Goal: Transaction & Acquisition: Purchase product/service

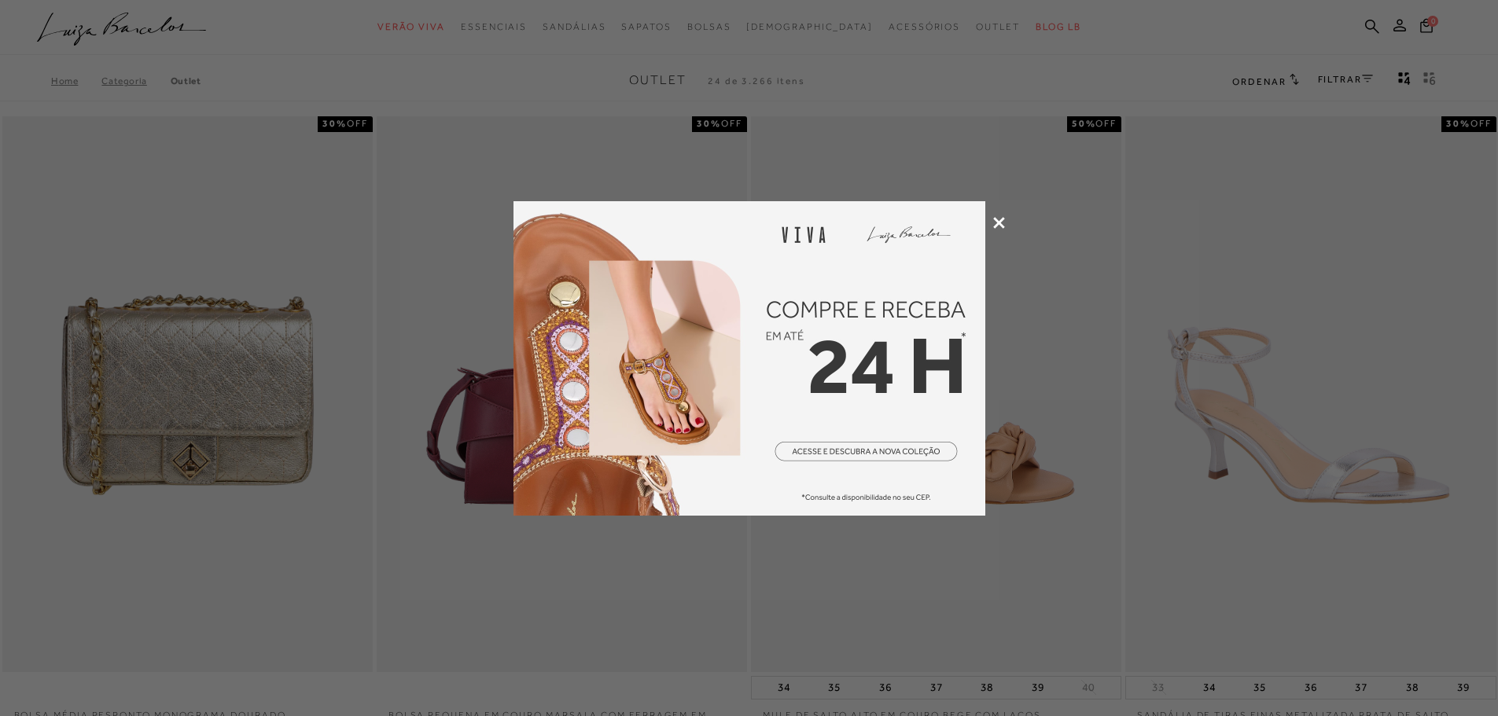
click at [998, 224] on icon at bounding box center [999, 223] width 12 height 12
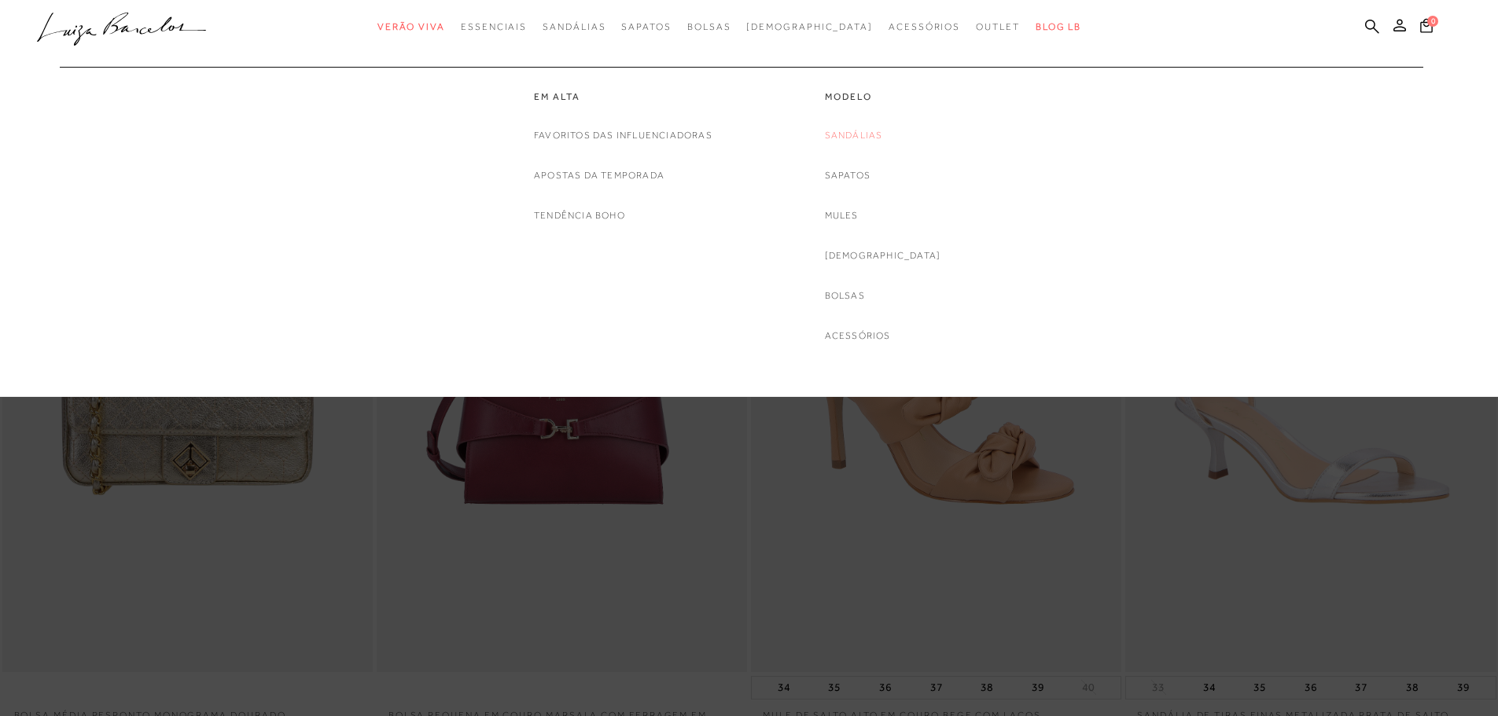
click at [880, 135] on link "Sandálias" at bounding box center [854, 135] width 58 height 17
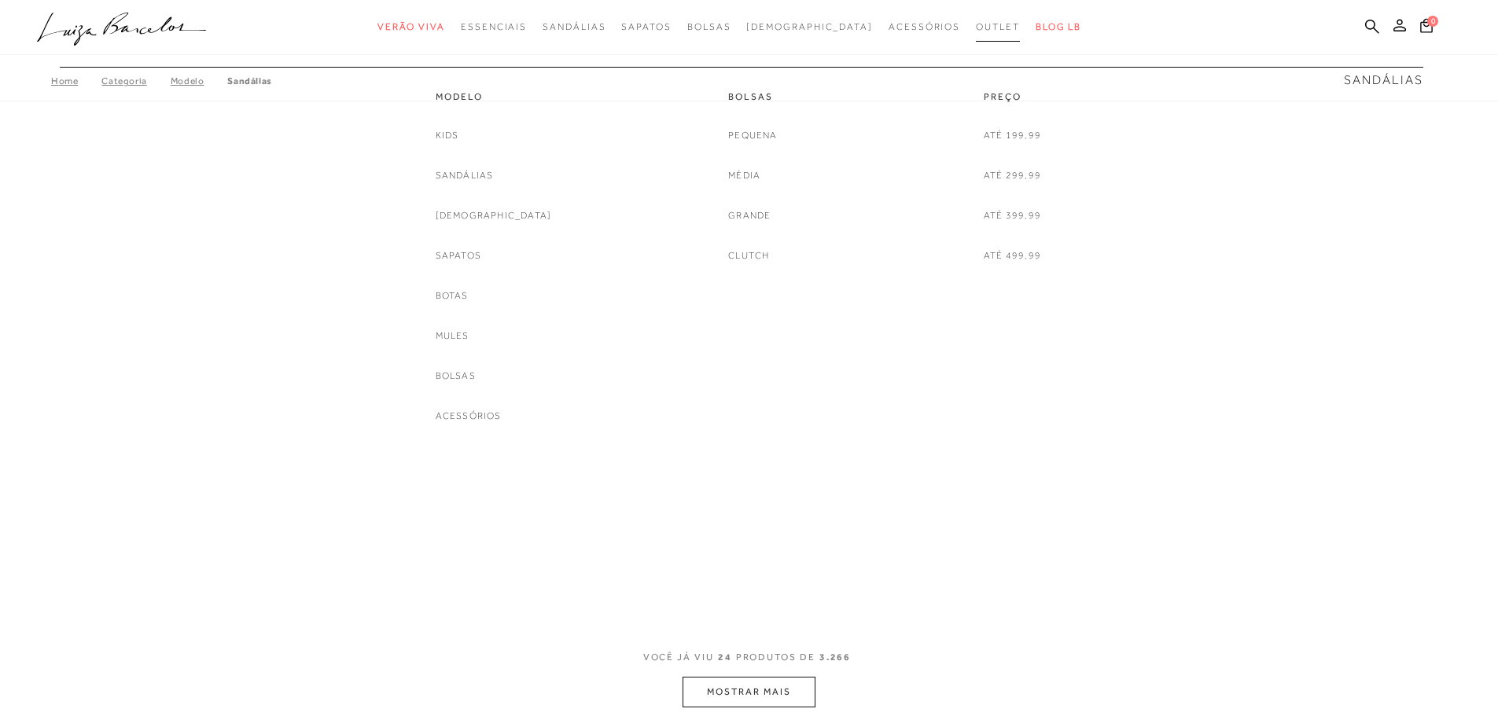
click at [976, 28] on span "Outlet" at bounding box center [998, 26] width 44 height 11
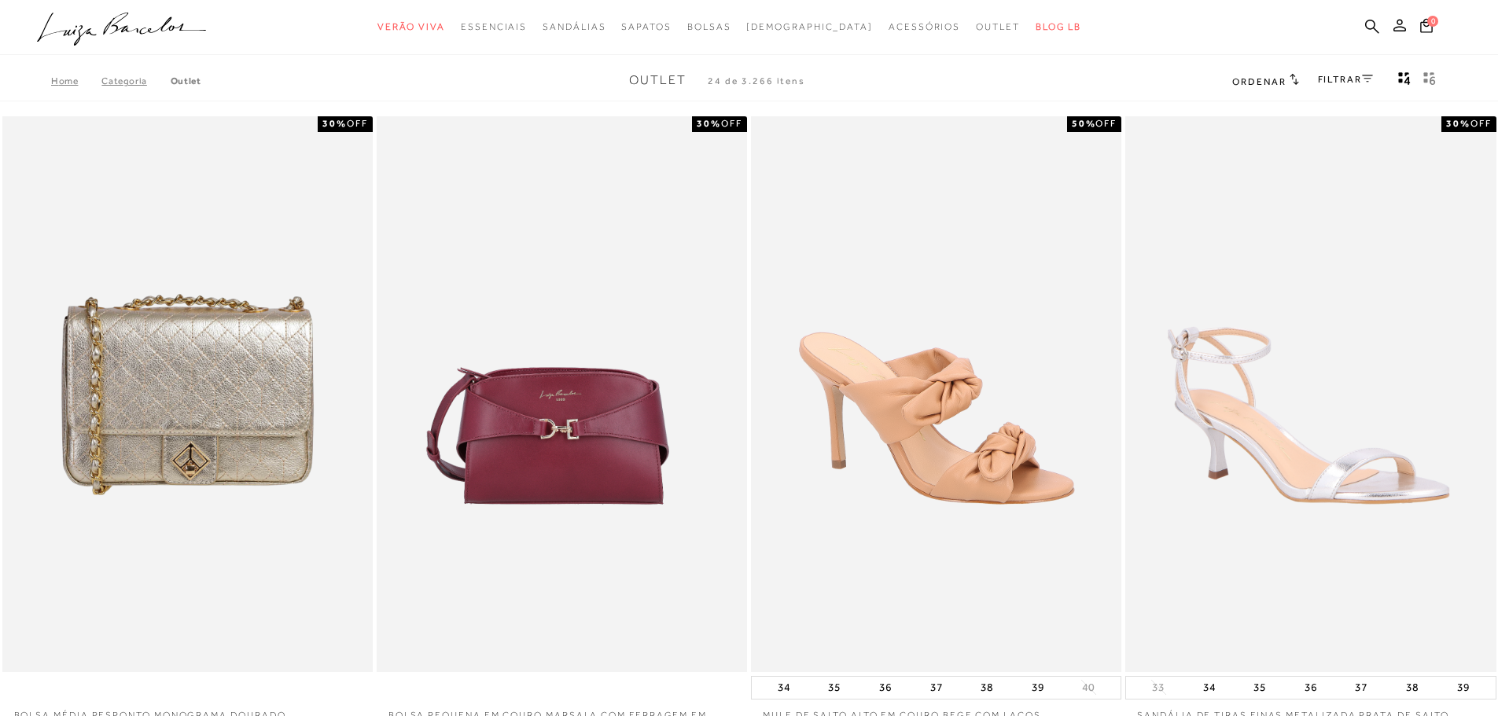
click at [129, 79] on link "Categoria" at bounding box center [135, 80] width 68 height 11
click at [1371, 79] on icon at bounding box center [1367, 79] width 11 height 8
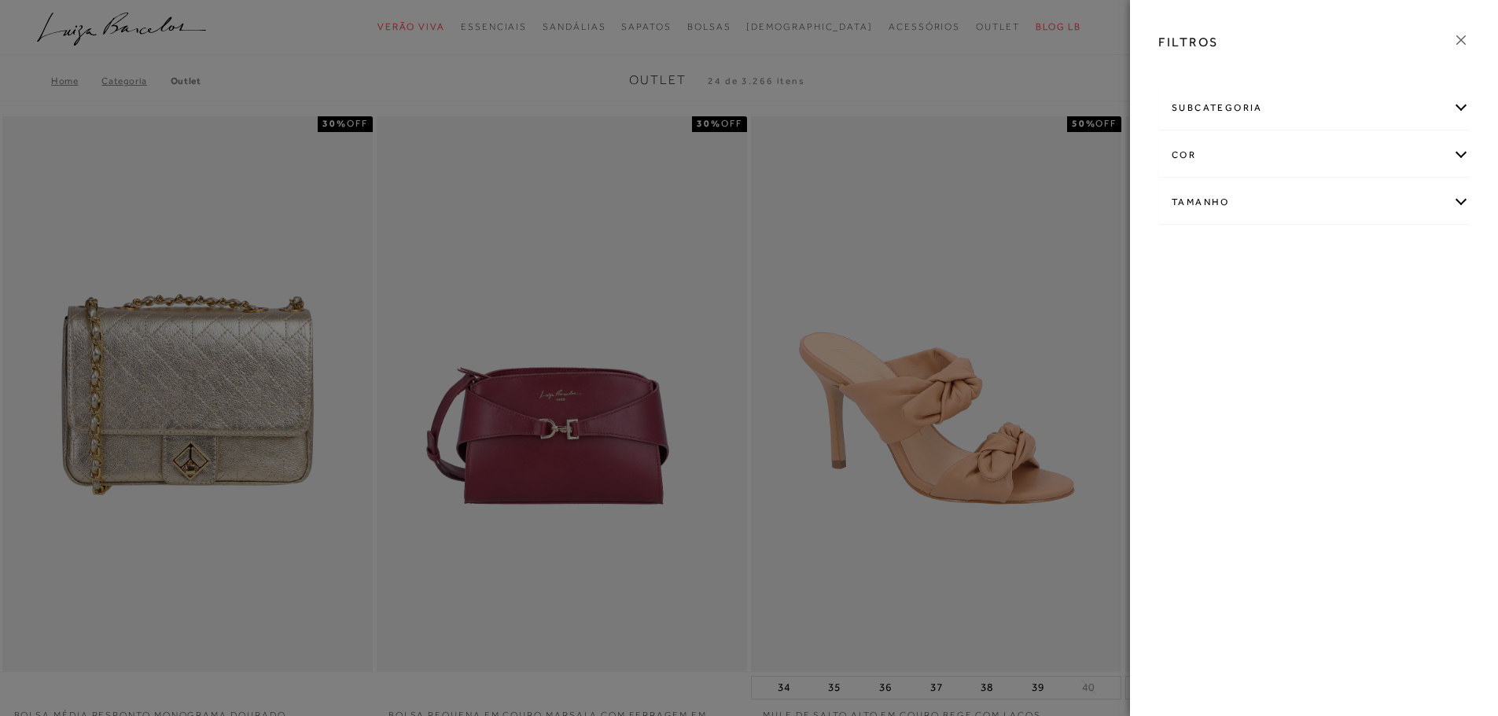
click at [1460, 117] on div "subcategoria" at bounding box center [1314, 108] width 310 height 42
click at [1465, 197] on div "cor" at bounding box center [1314, 198] width 310 height 42
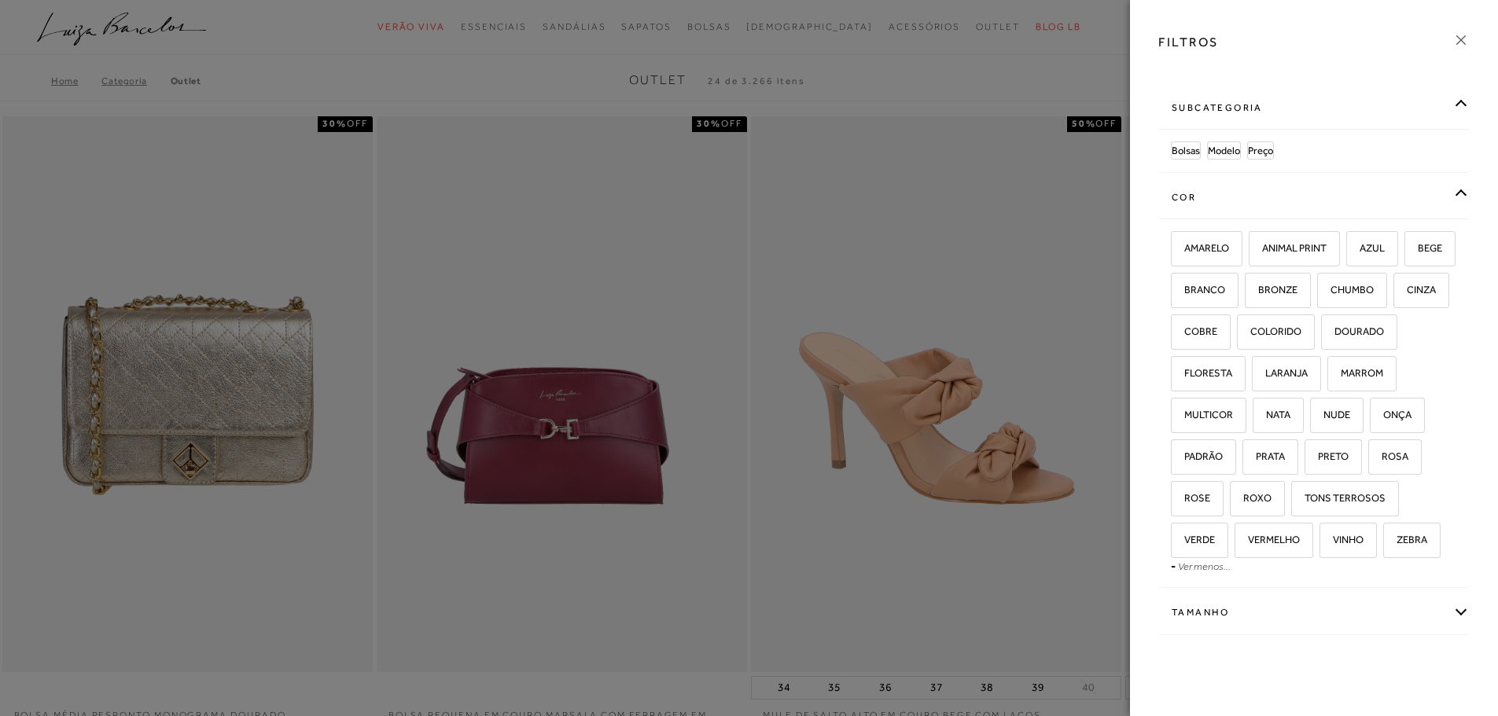
click at [1258, 38] on div "FILTROS" at bounding box center [1314, 42] width 337 height 41
click at [1453, 39] on icon at bounding box center [1460, 39] width 17 height 17
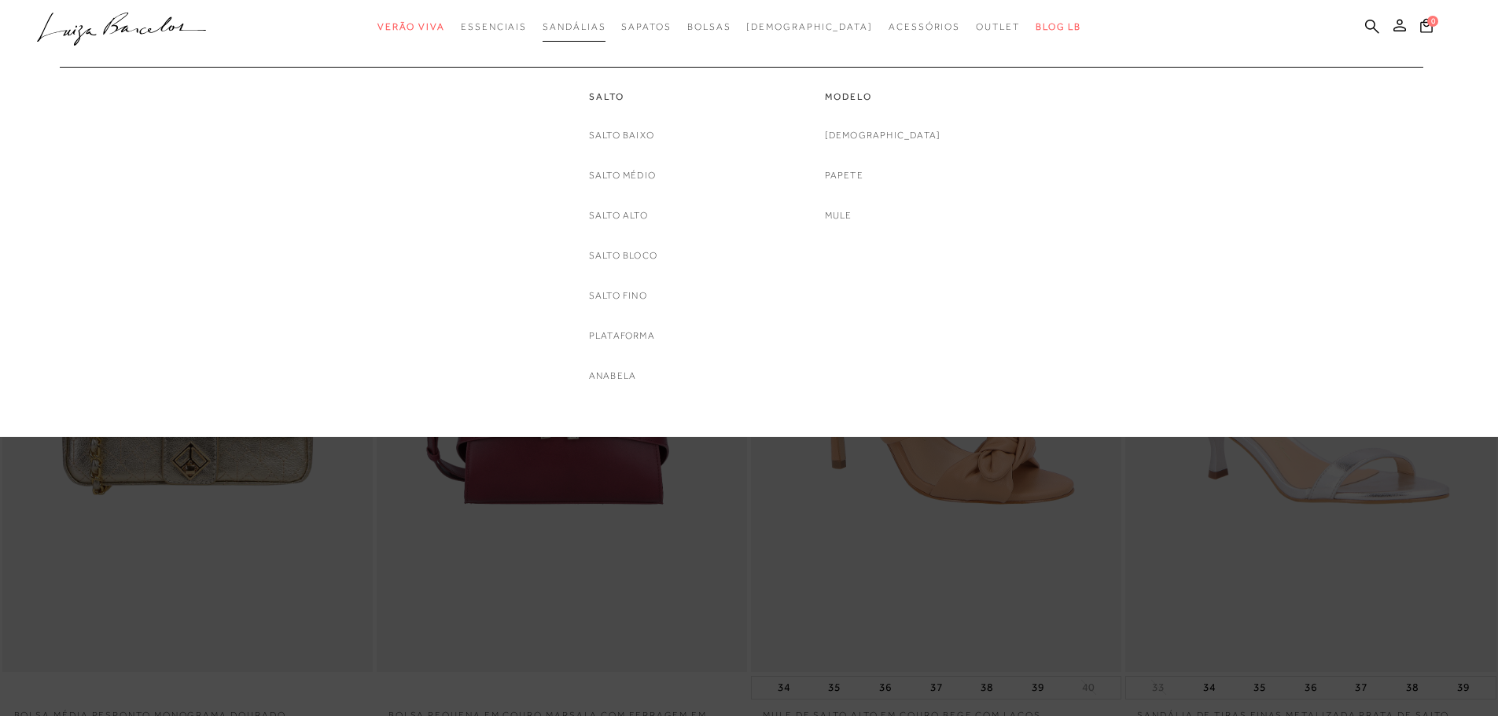
click at [601, 28] on span "Sandálias" at bounding box center [574, 26] width 63 height 11
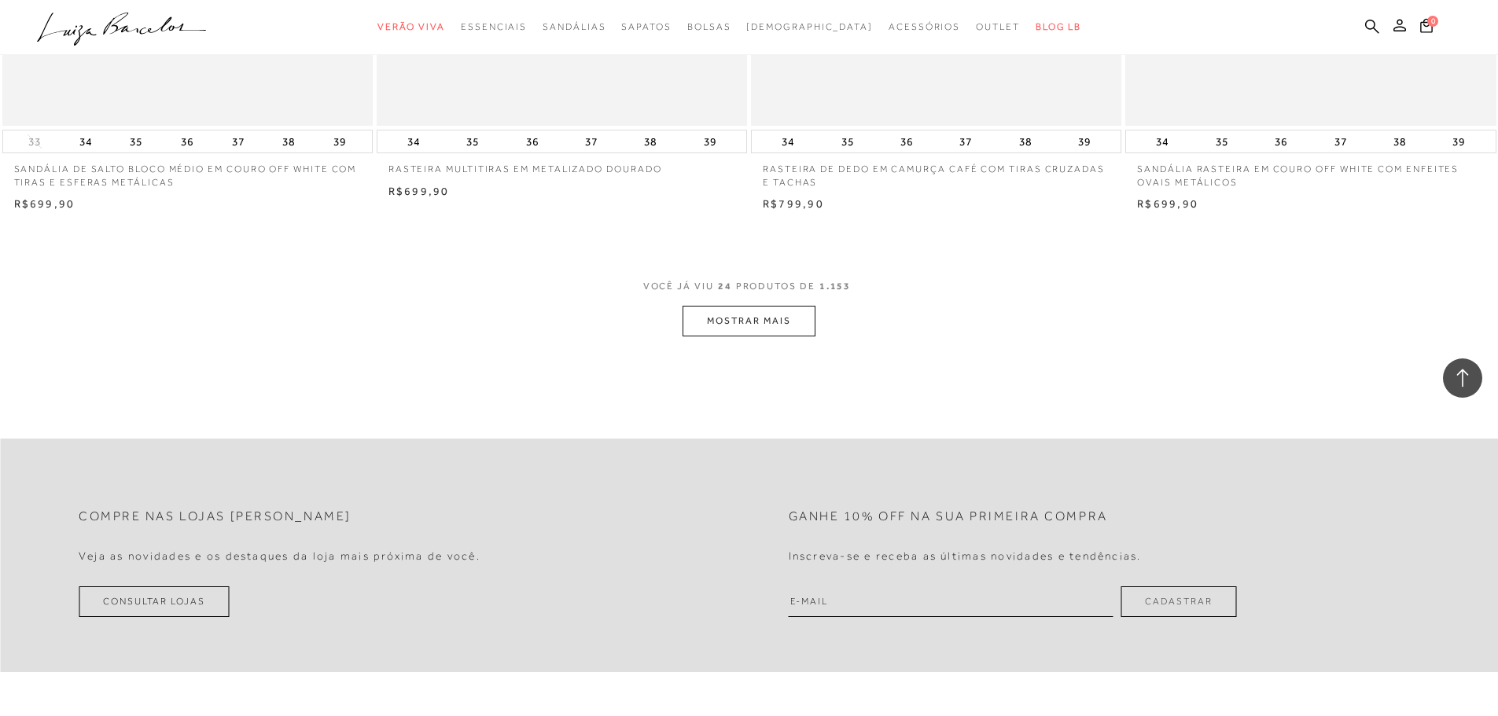
scroll to position [3853, 0]
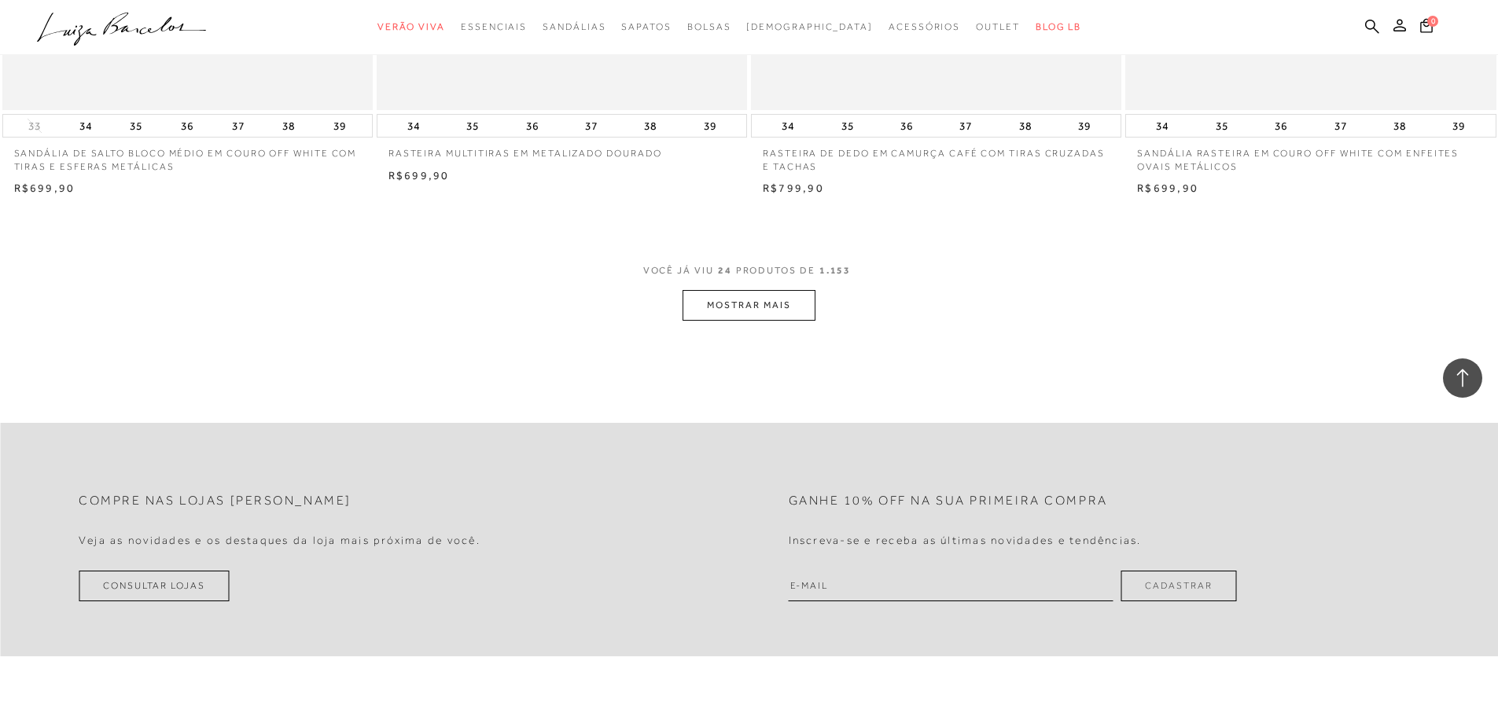
click at [732, 309] on button "MOSTRAR MAIS" at bounding box center [749, 305] width 132 height 31
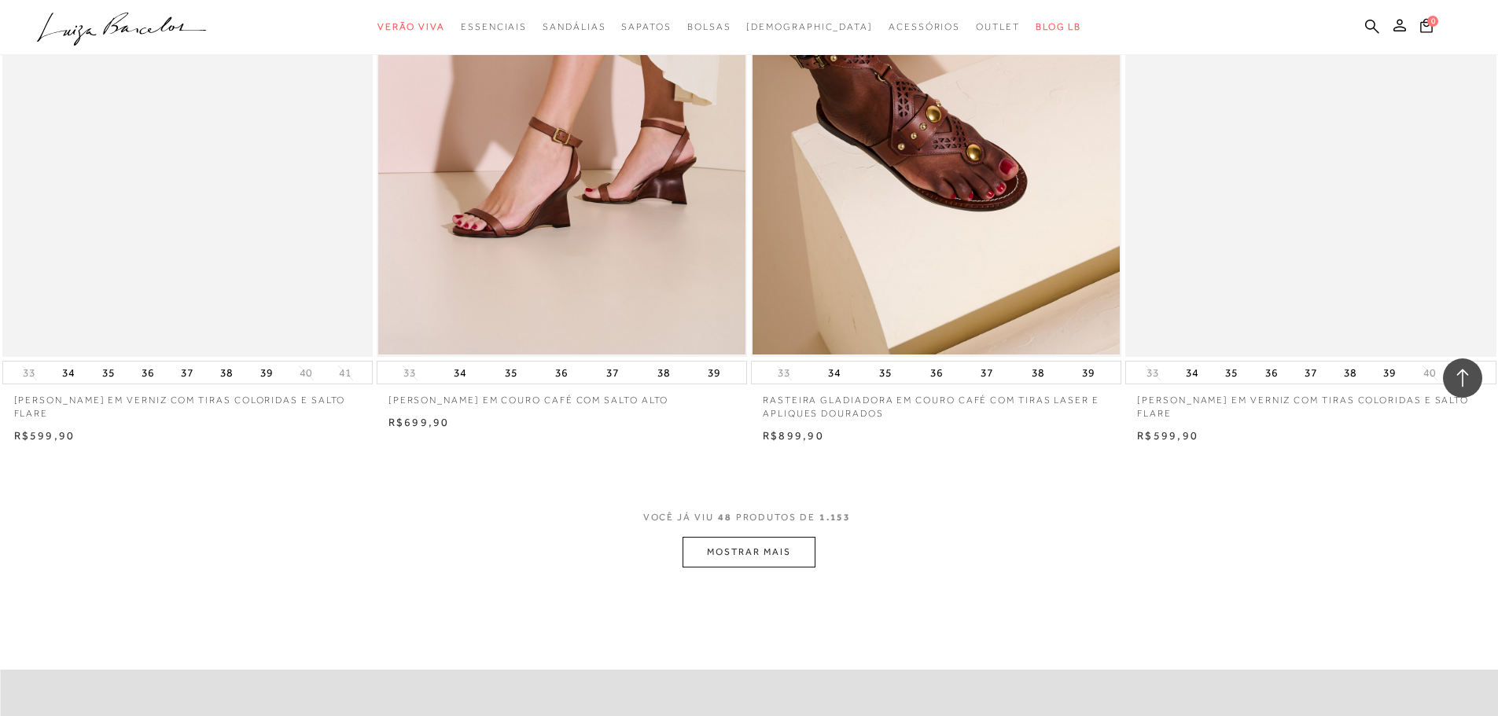
scroll to position [7707, 0]
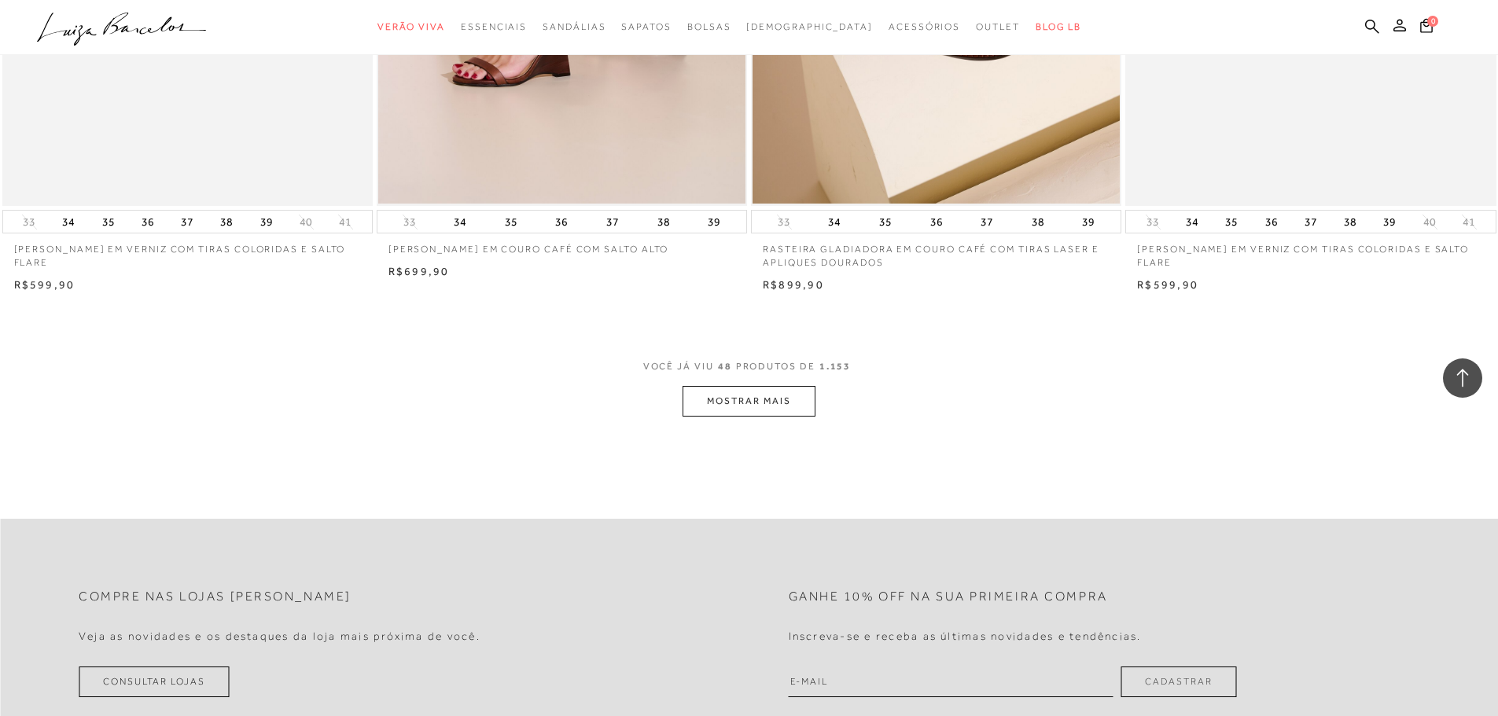
click at [740, 396] on button "MOSTRAR MAIS" at bounding box center [749, 401] width 132 height 31
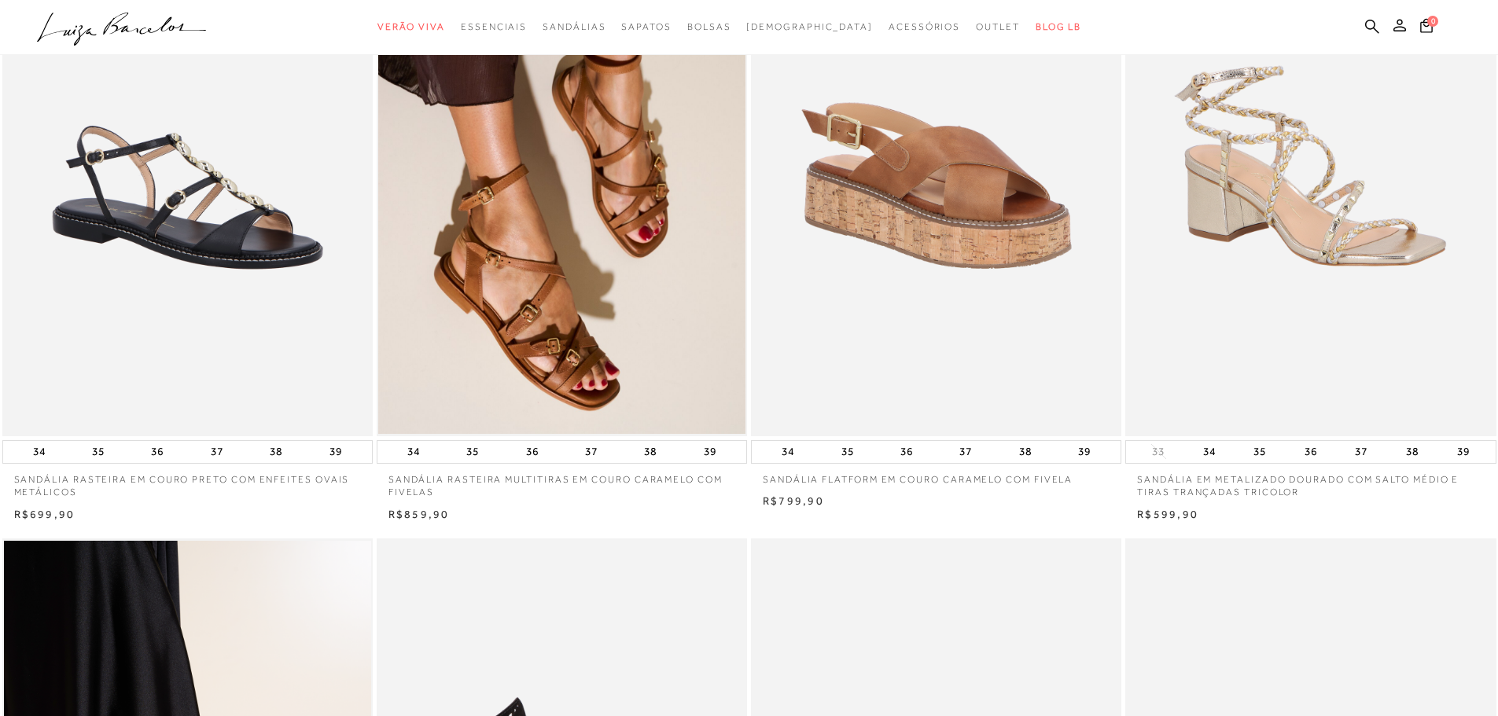
scroll to position [0, 0]
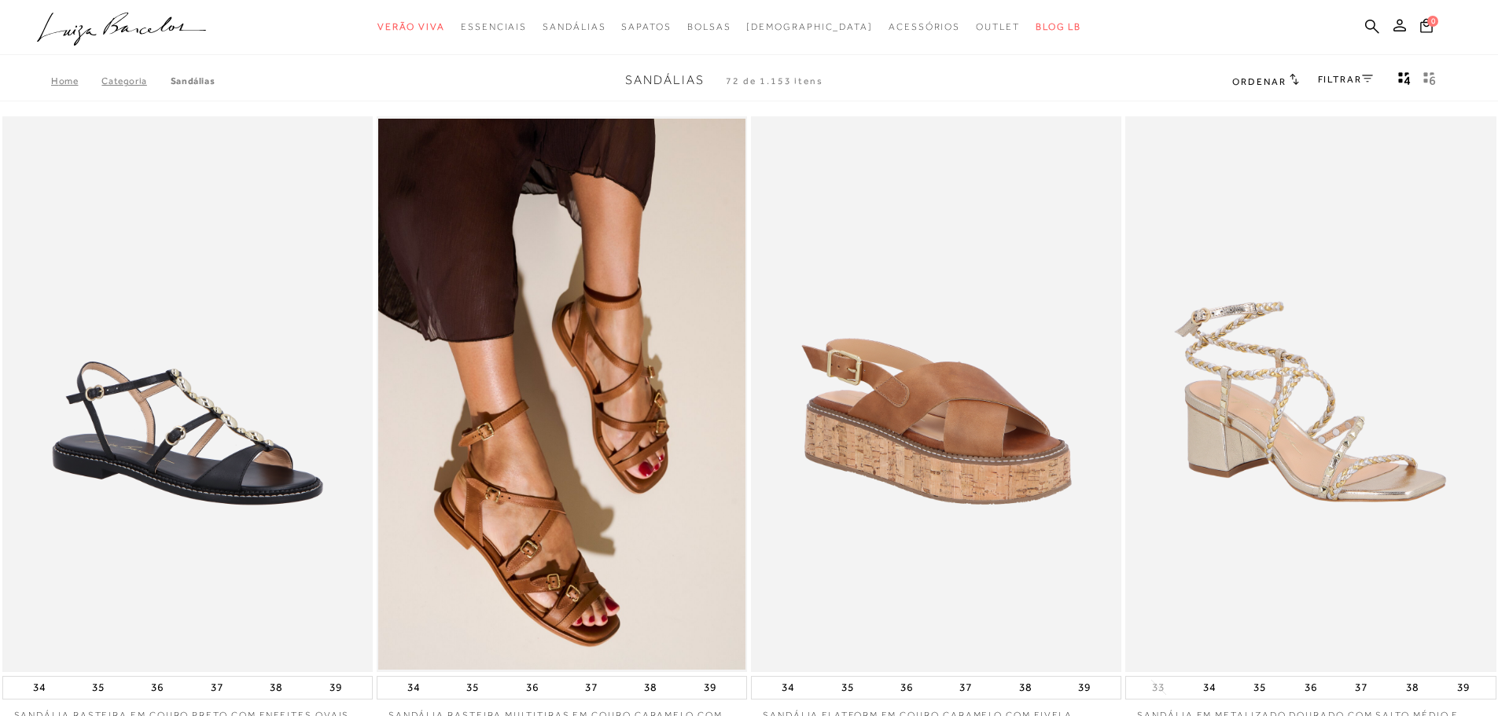
click at [1337, 79] on link "FILTRAR" at bounding box center [1345, 79] width 55 height 11
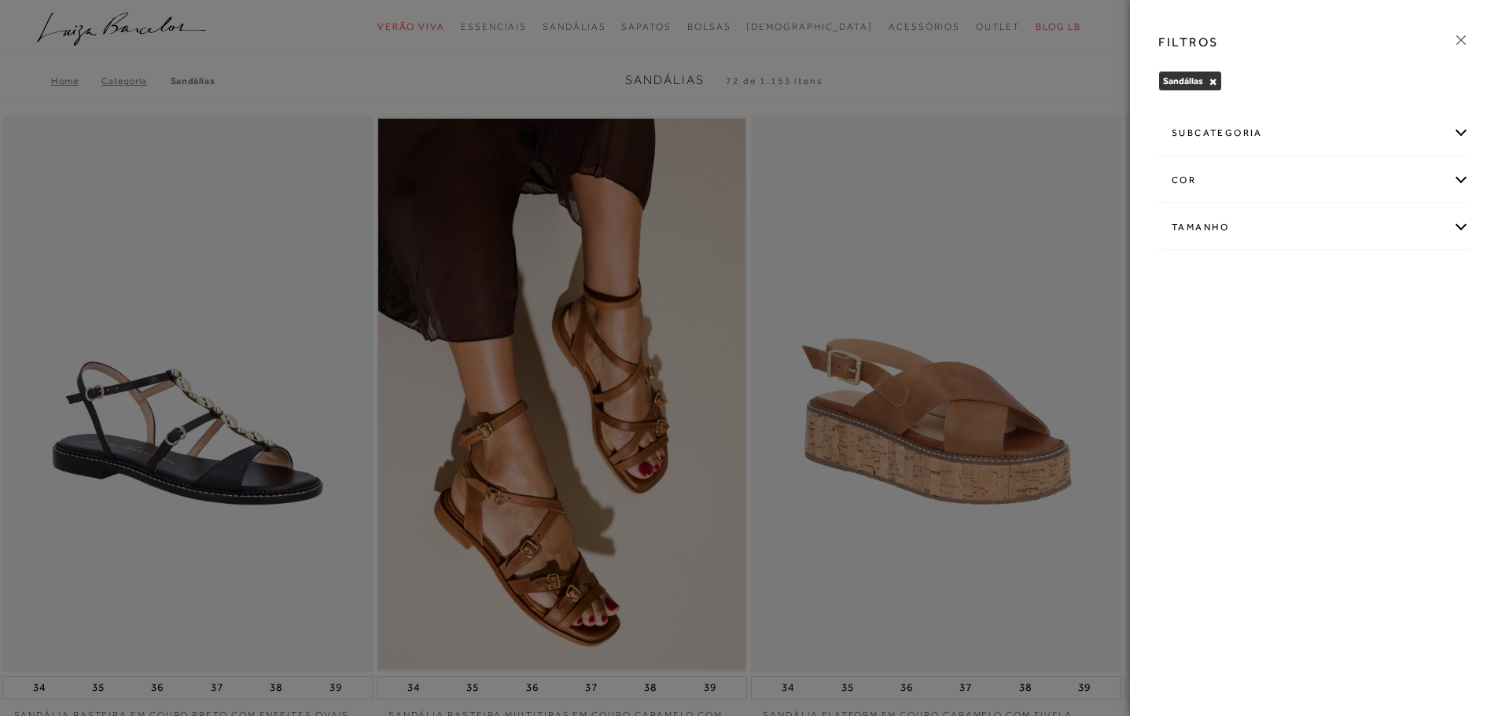
click at [1458, 228] on div "Tamanho" at bounding box center [1314, 228] width 310 height 42
click at [1426, 463] on div "subcategoria Modelo Salto" at bounding box center [1314, 293] width 337 height 370
click at [1462, 183] on div "cor" at bounding box center [1314, 181] width 310 height 42
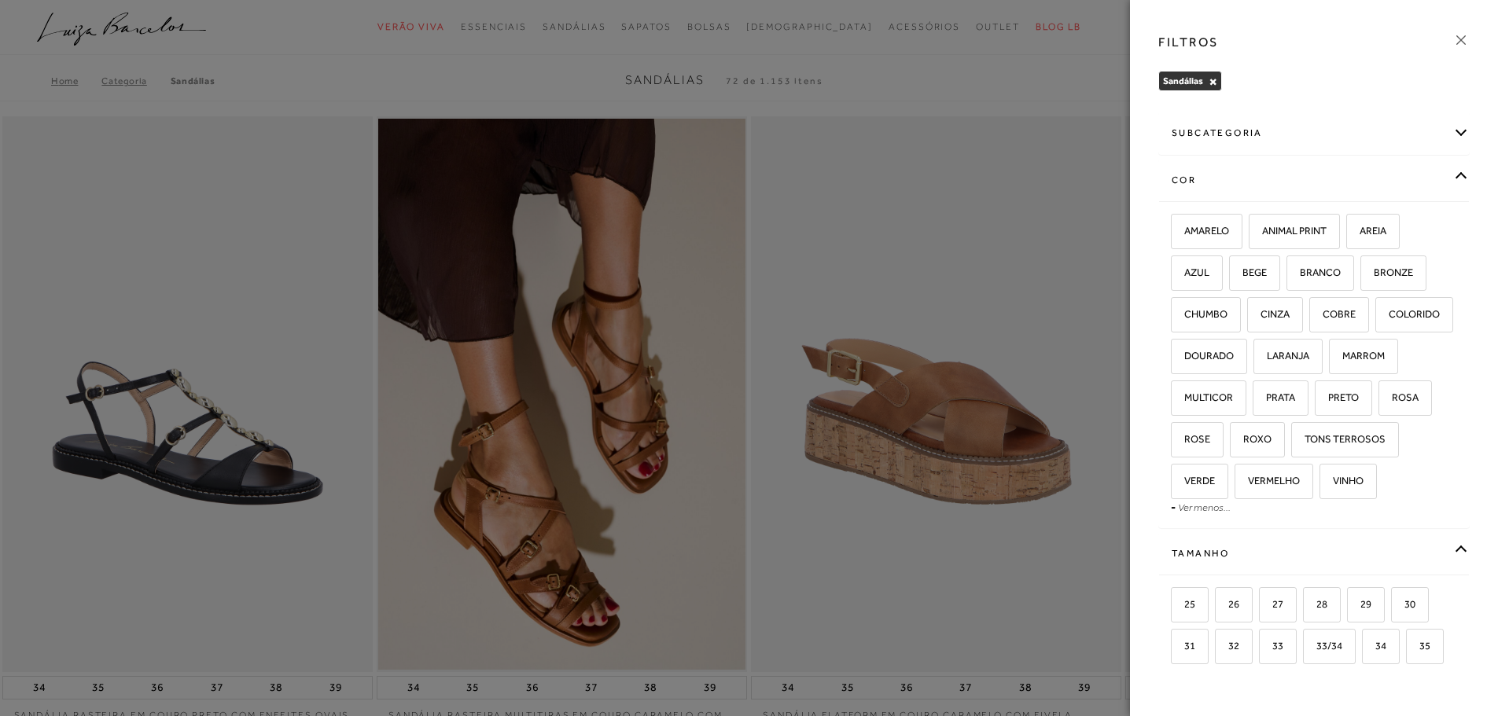
click at [1436, 131] on div "subcategoria" at bounding box center [1314, 133] width 310 height 42
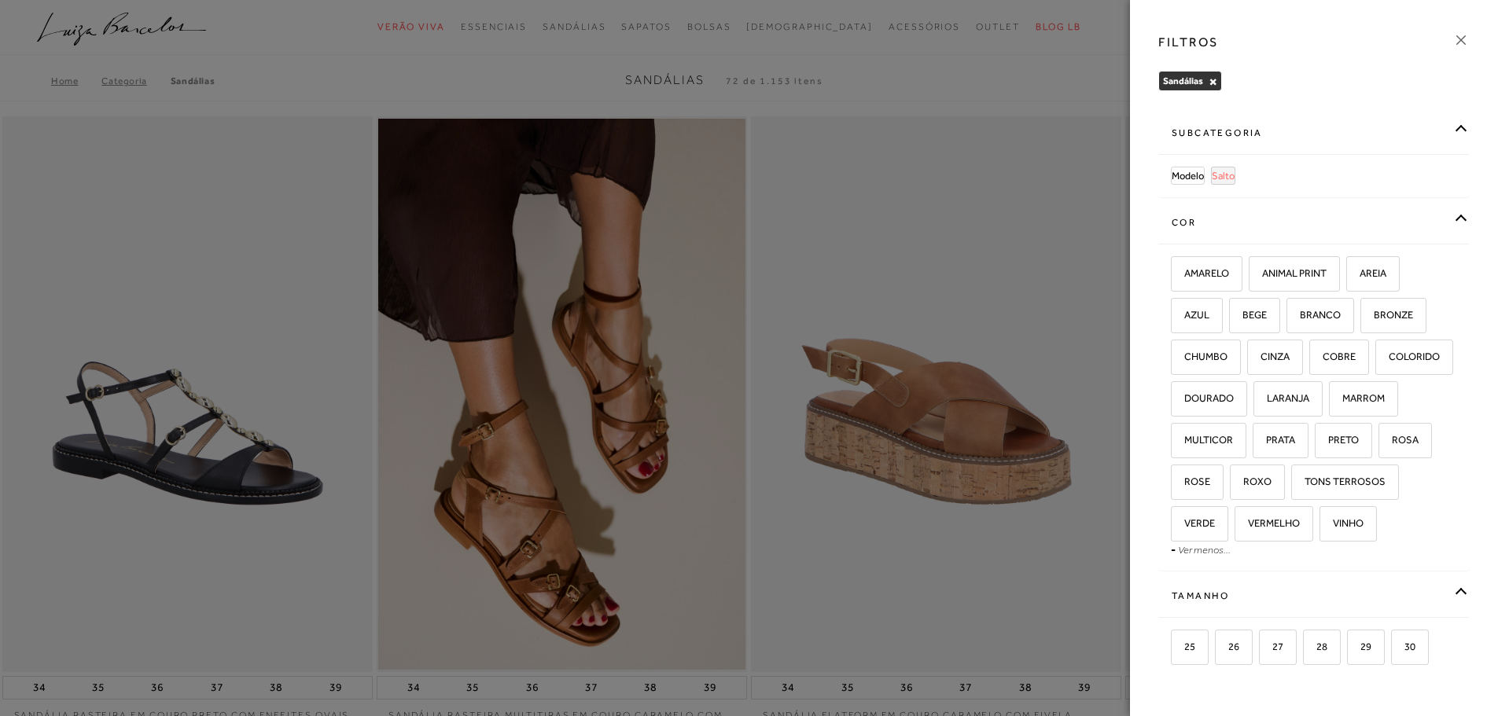
click at [1222, 171] on span "Salto" at bounding box center [1223, 176] width 23 height 12
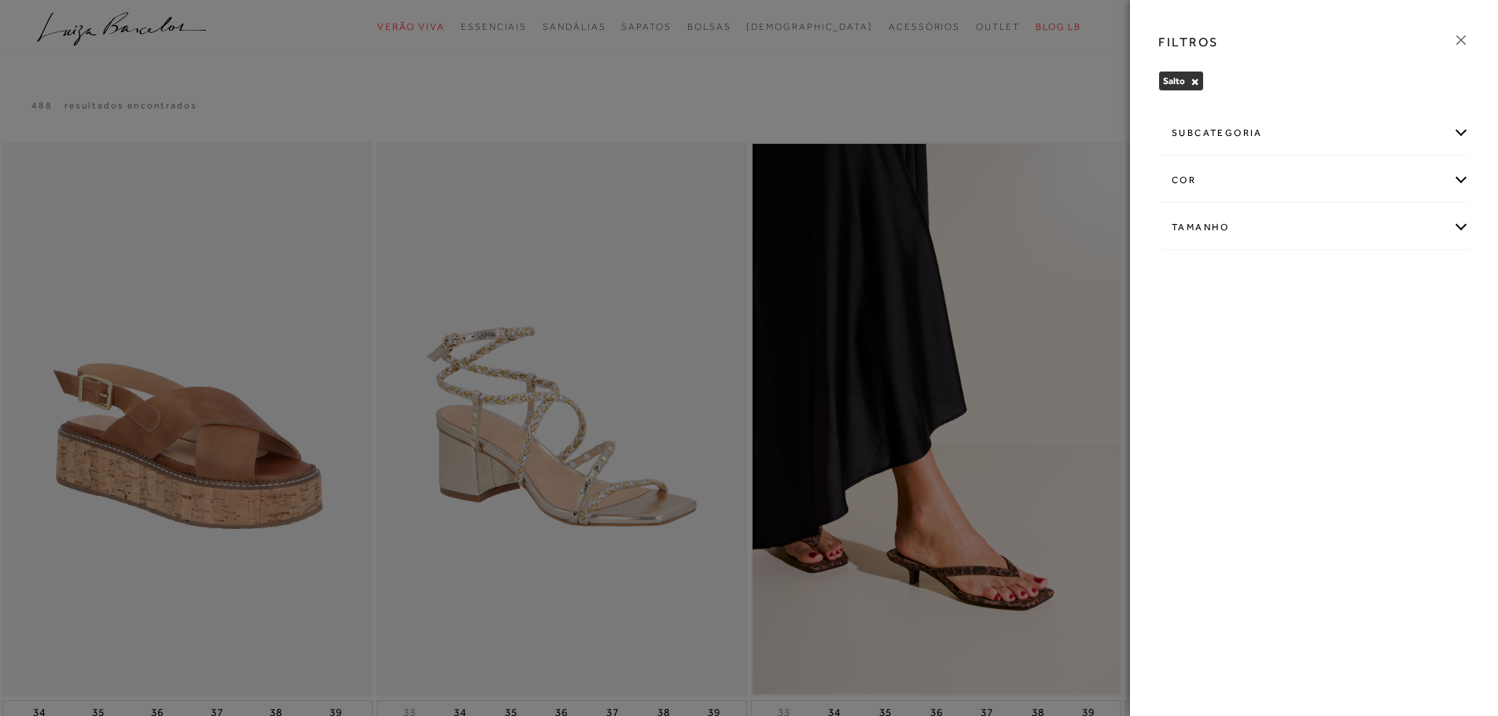
click at [1460, 134] on div "subcategoria" at bounding box center [1314, 133] width 310 height 42
click at [1258, 197] on span "Salto Médio" at bounding box center [1248, 200] width 51 height 12
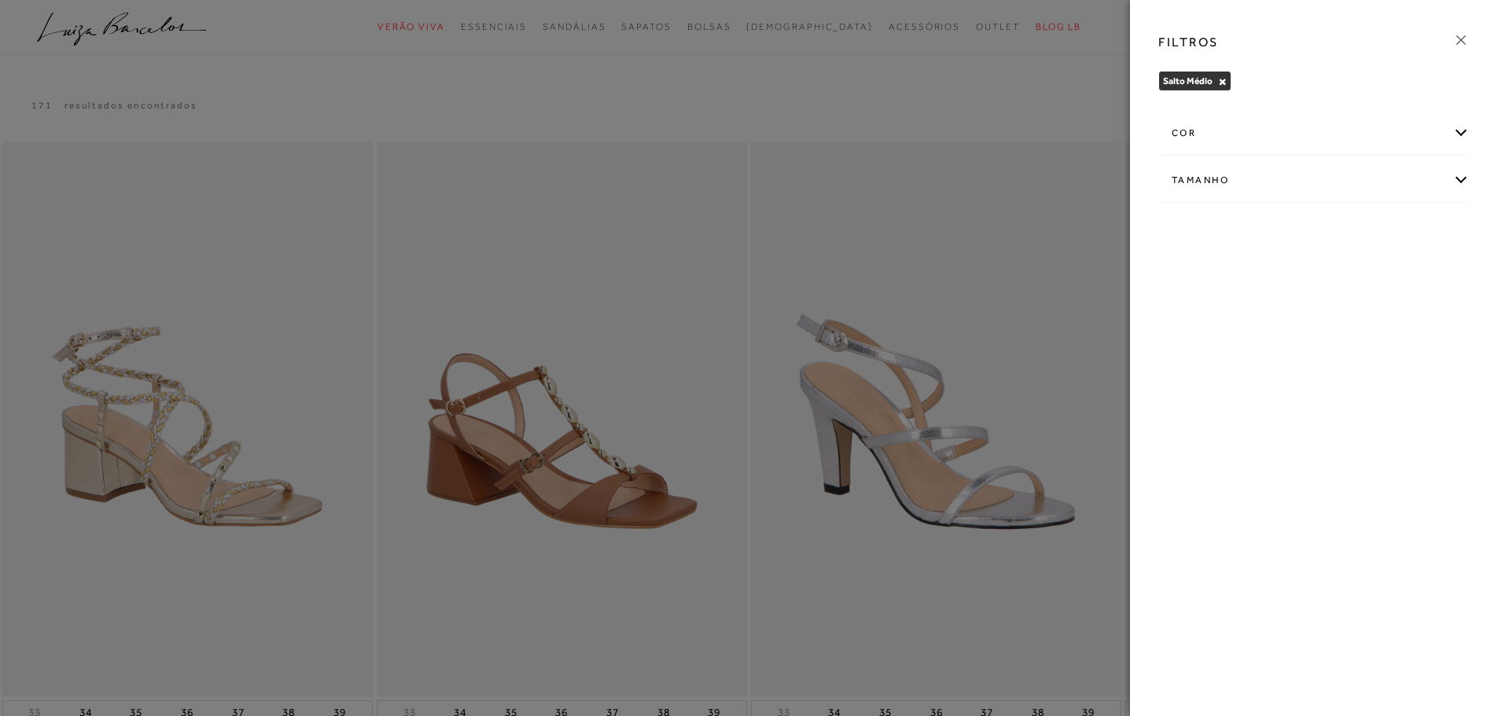
click at [1468, 36] on icon at bounding box center [1460, 39] width 17 height 17
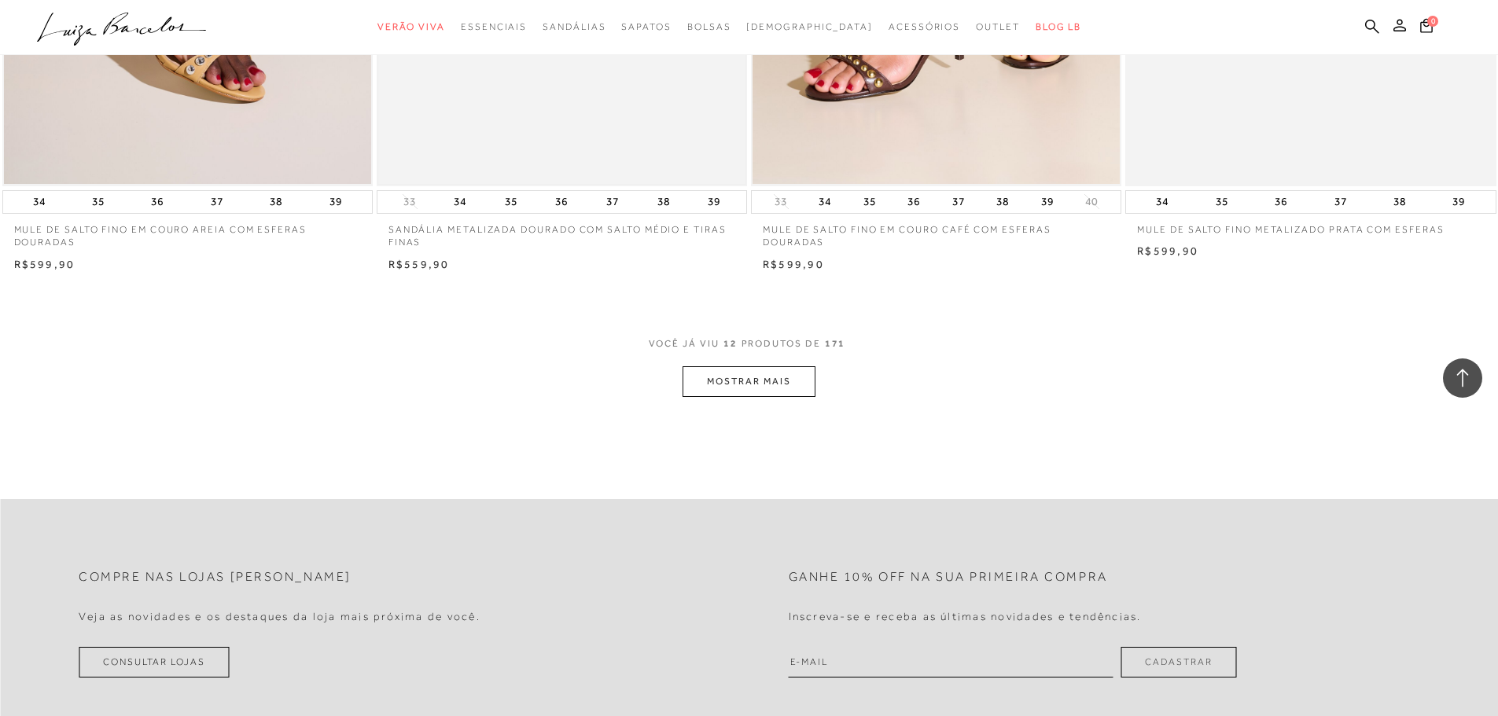
scroll to position [1966, 0]
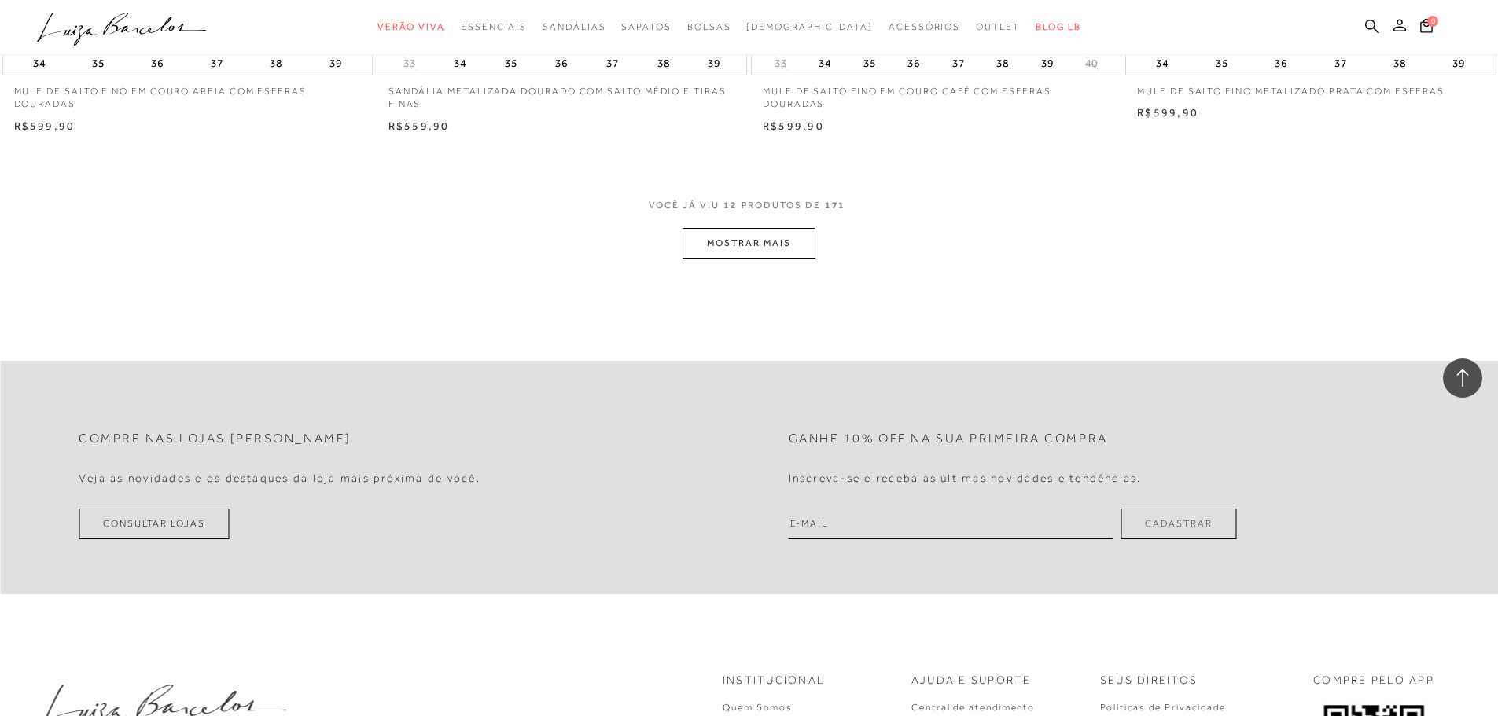
click at [749, 241] on button "MOSTRAR MAIS" at bounding box center [749, 243] width 132 height 31
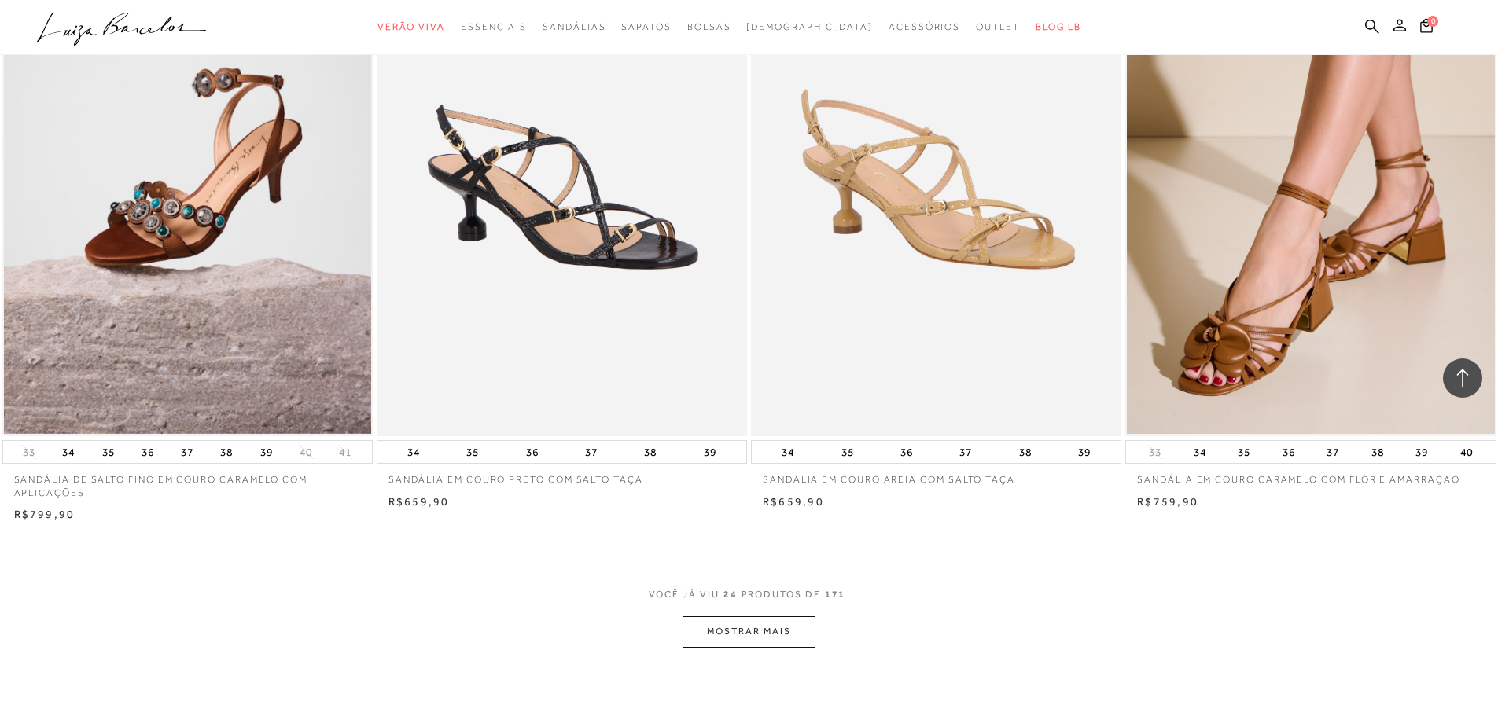
scroll to position [3853, 0]
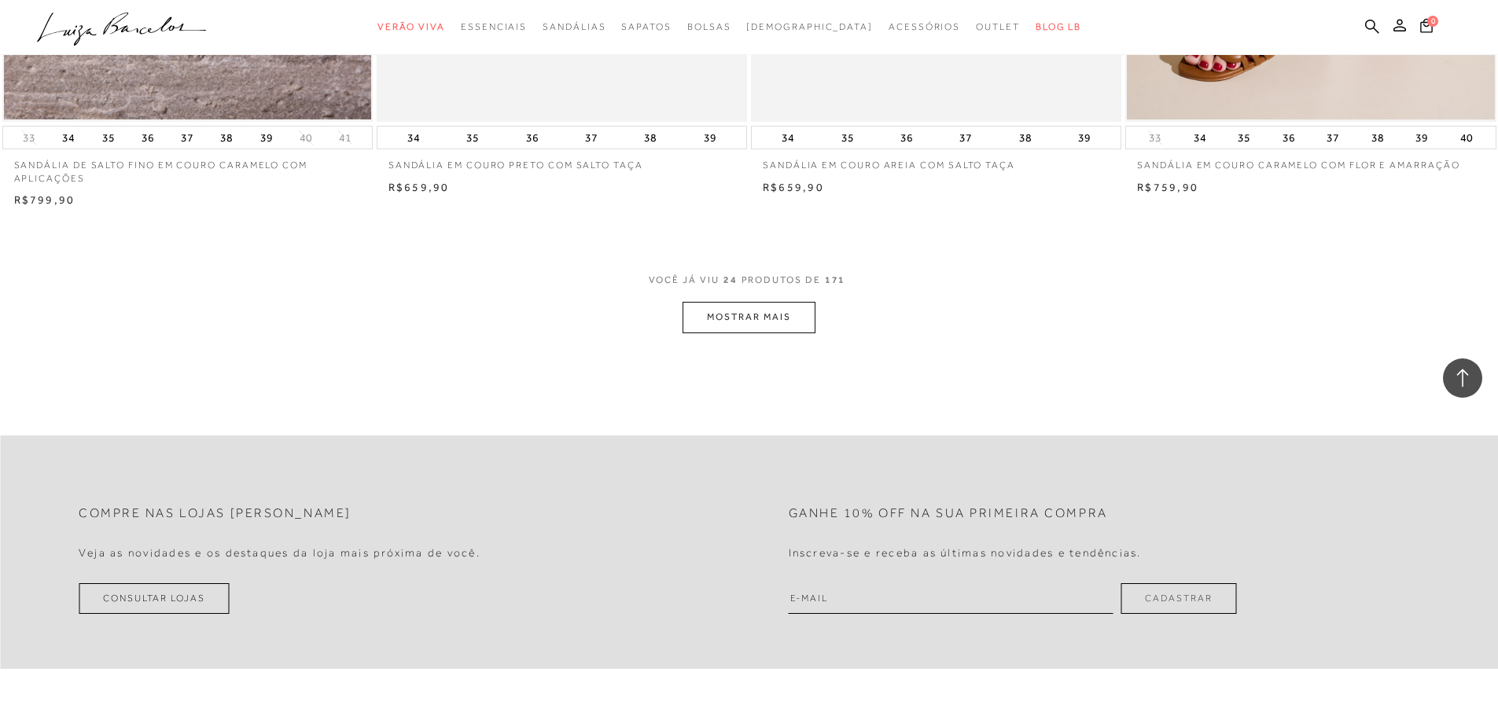
click at [751, 310] on button "MOSTRAR MAIS" at bounding box center [749, 317] width 132 height 31
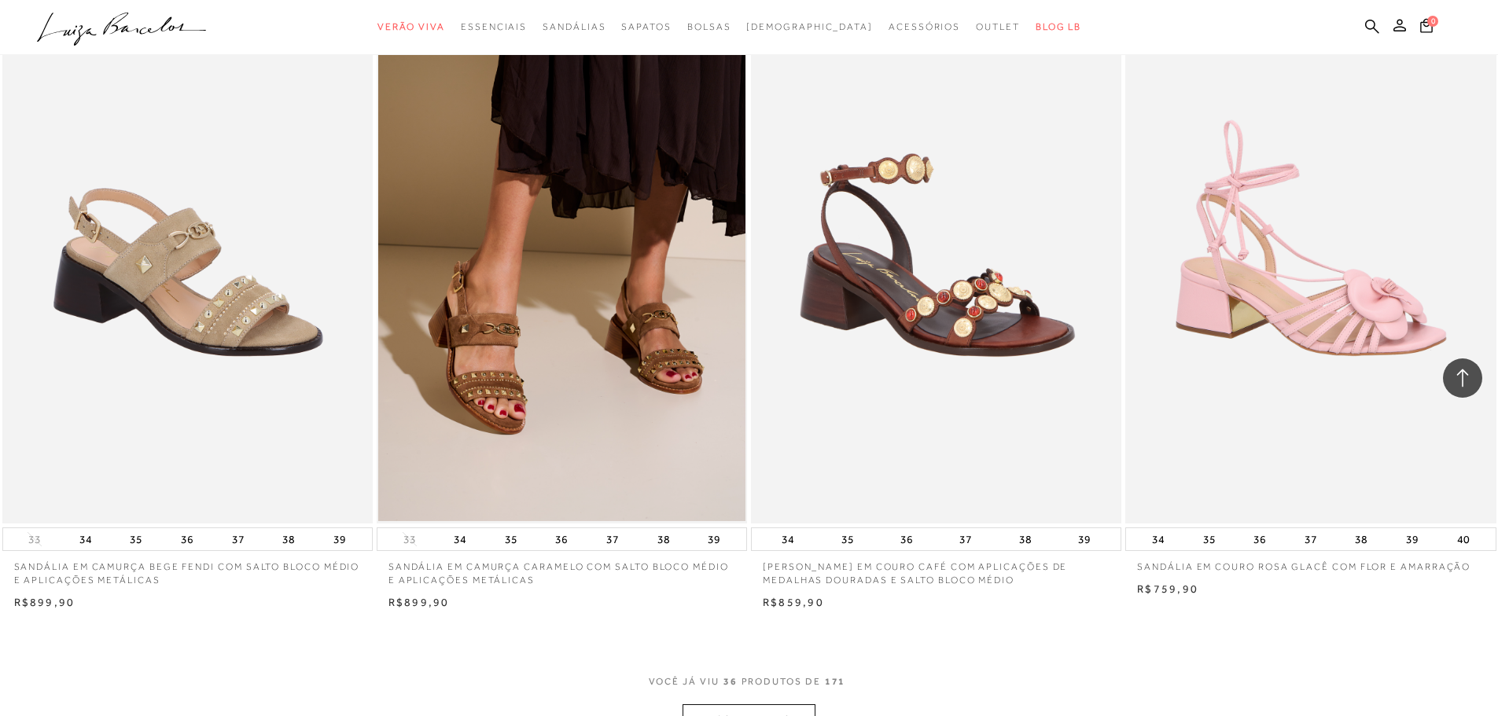
scroll to position [5662, 0]
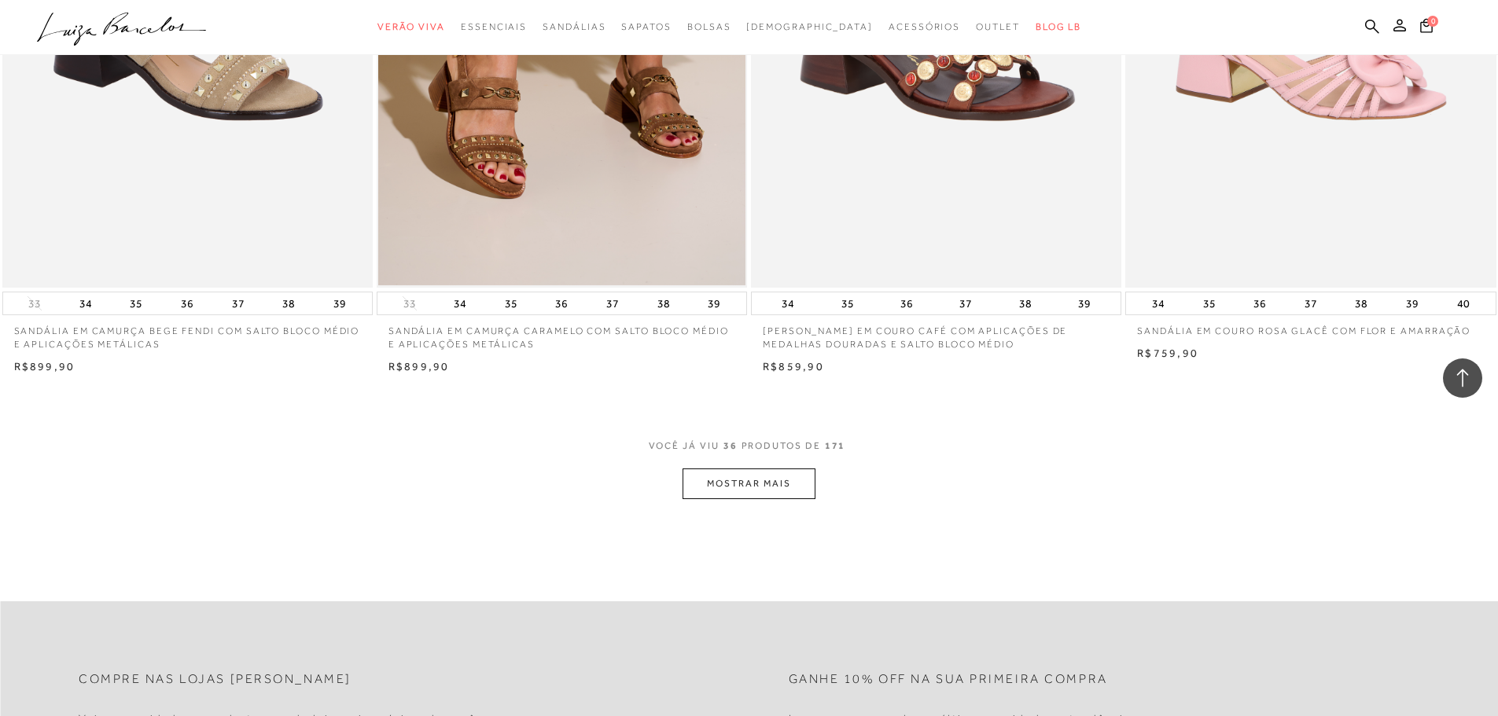
click at [762, 474] on button "MOSTRAR MAIS" at bounding box center [749, 484] width 132 height 31
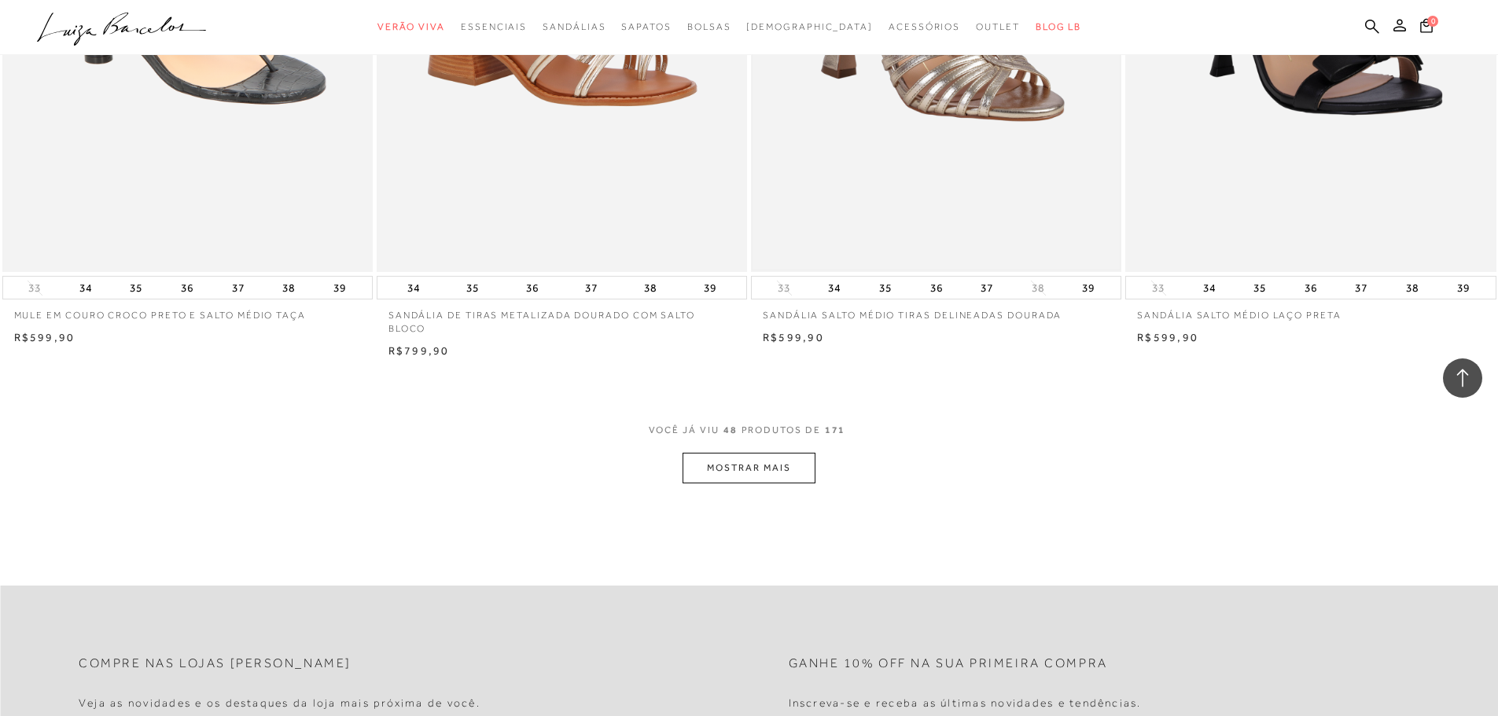
scroll to position [7785, 0]
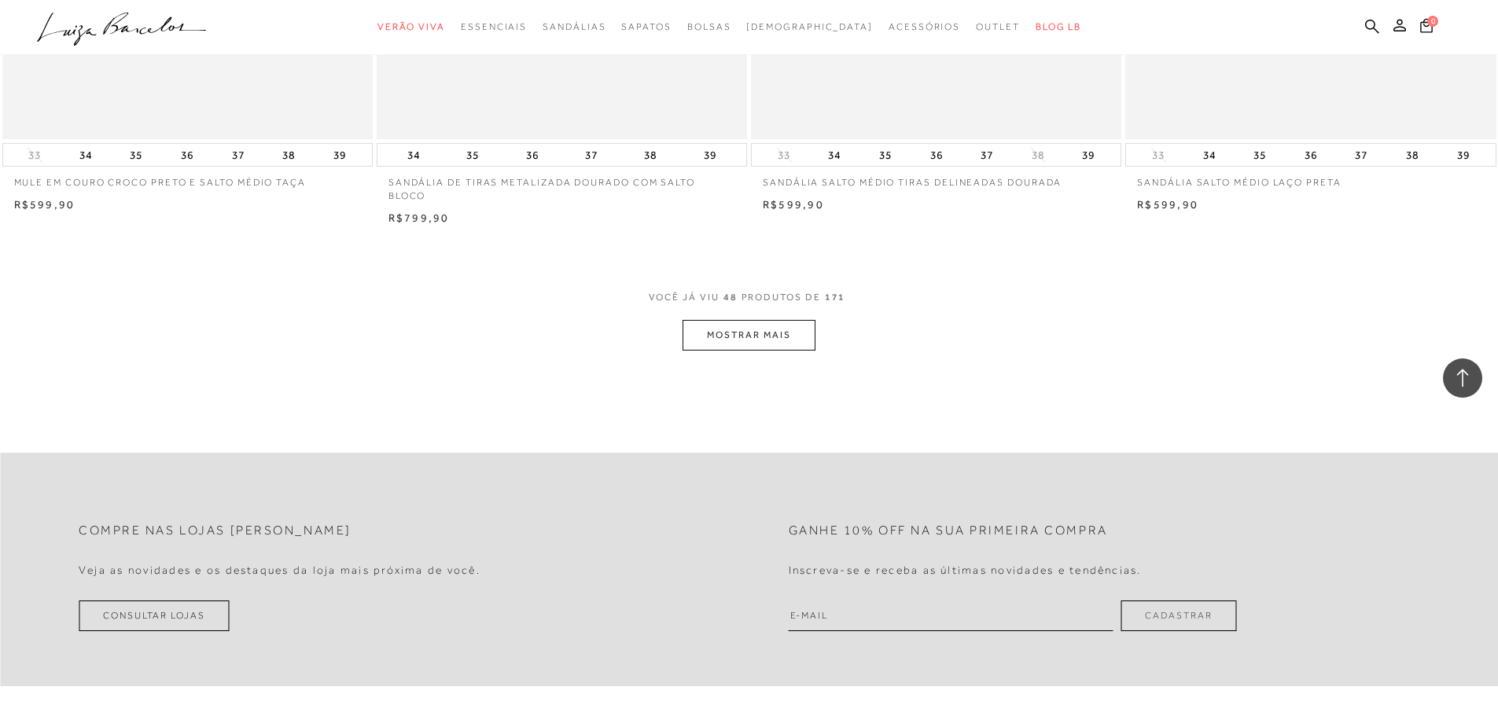
click at [744, 331] on button "MOSTRAR MAIS" at bounding box center [749, 335] width 132 height 31
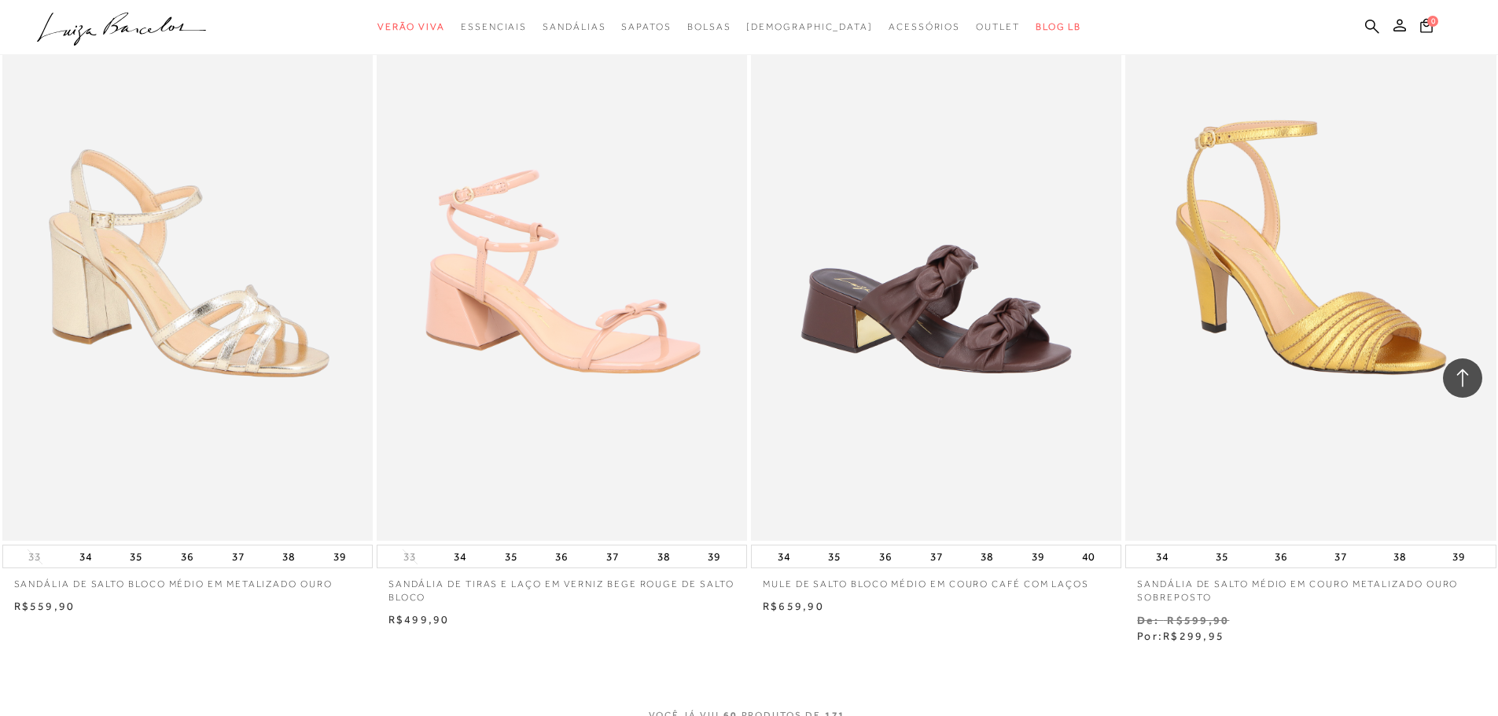
scroll to position [9673, 0]
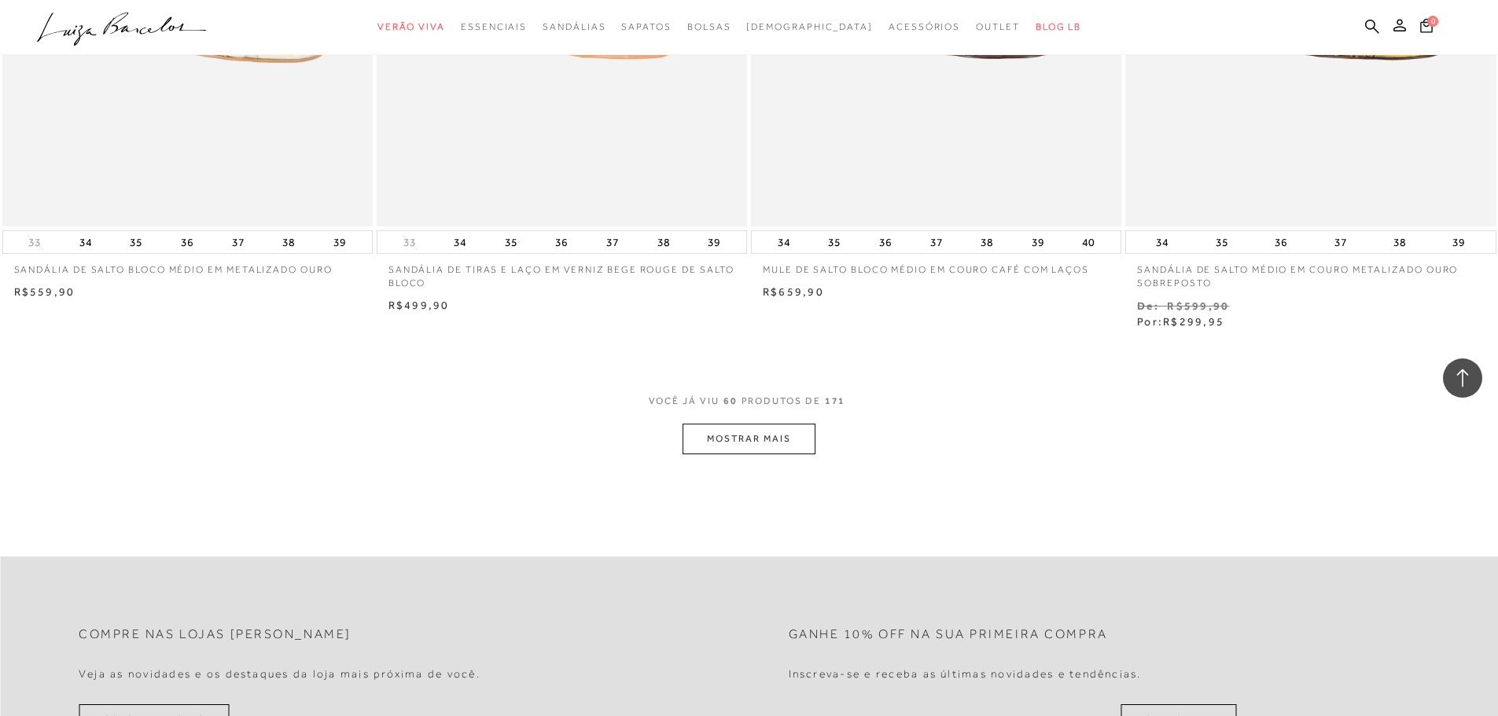
click at [761, 437] on button "MOSTRAR MAIS" at bounding box center [749, 439] width 132 height 31
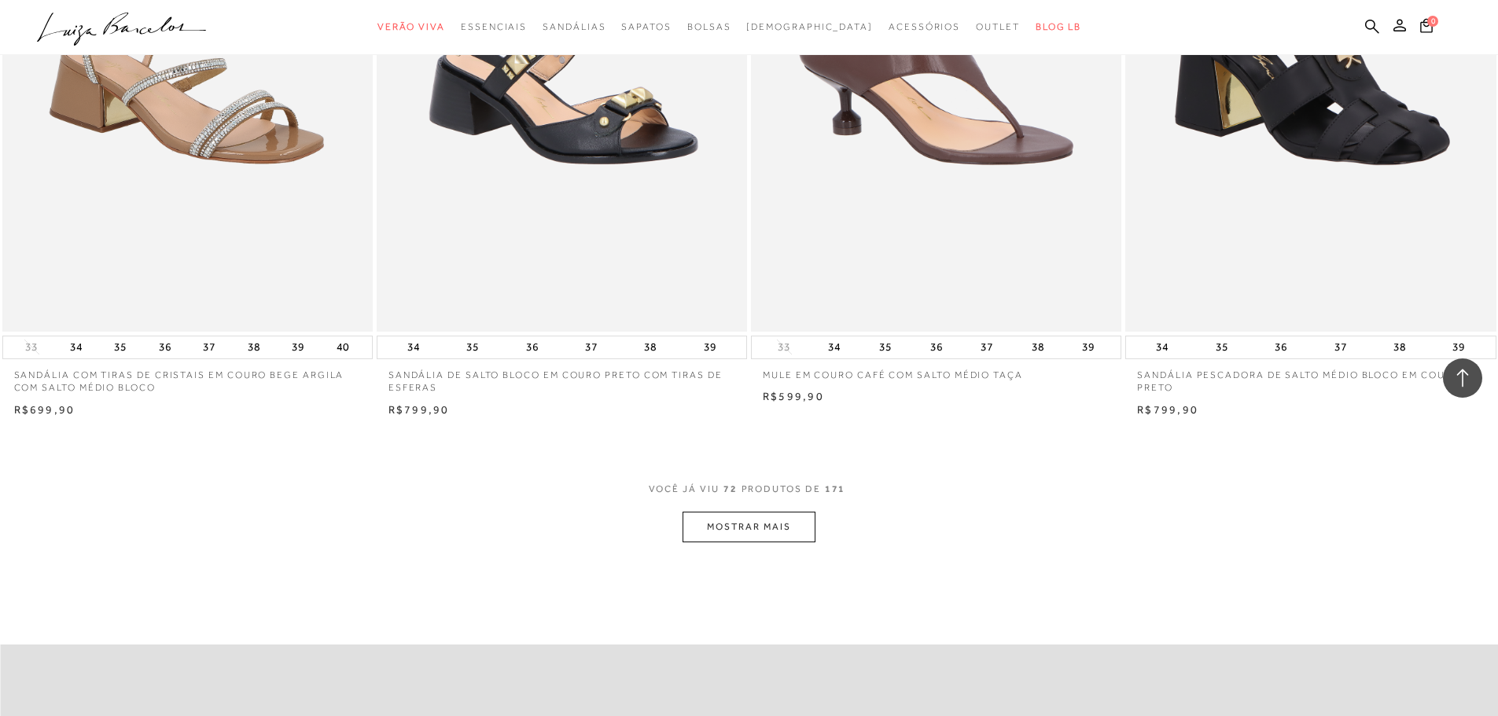
scroll to position [11717, 0]
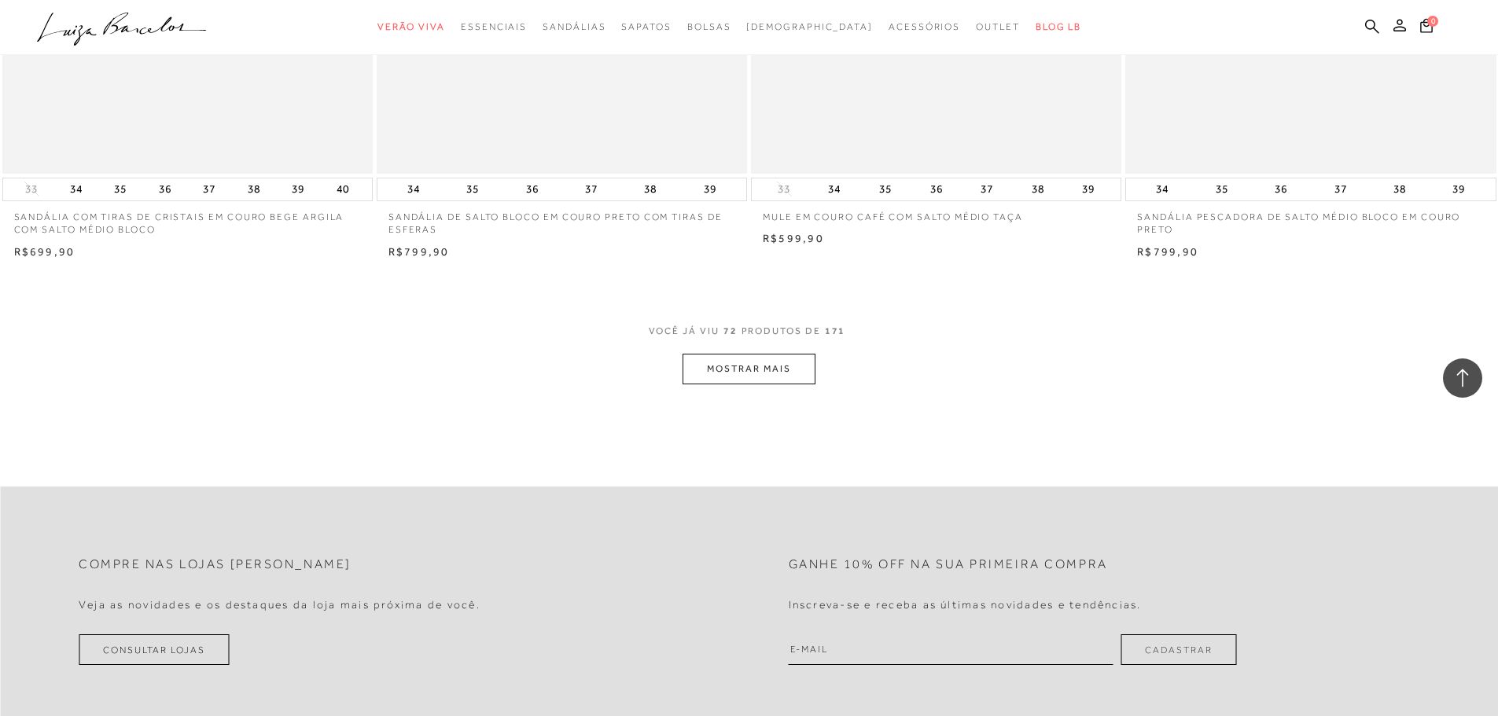
click at [783, 371] on button "MOSTRAR MAIS" at bounding box center [749, 369] width 132 height 31
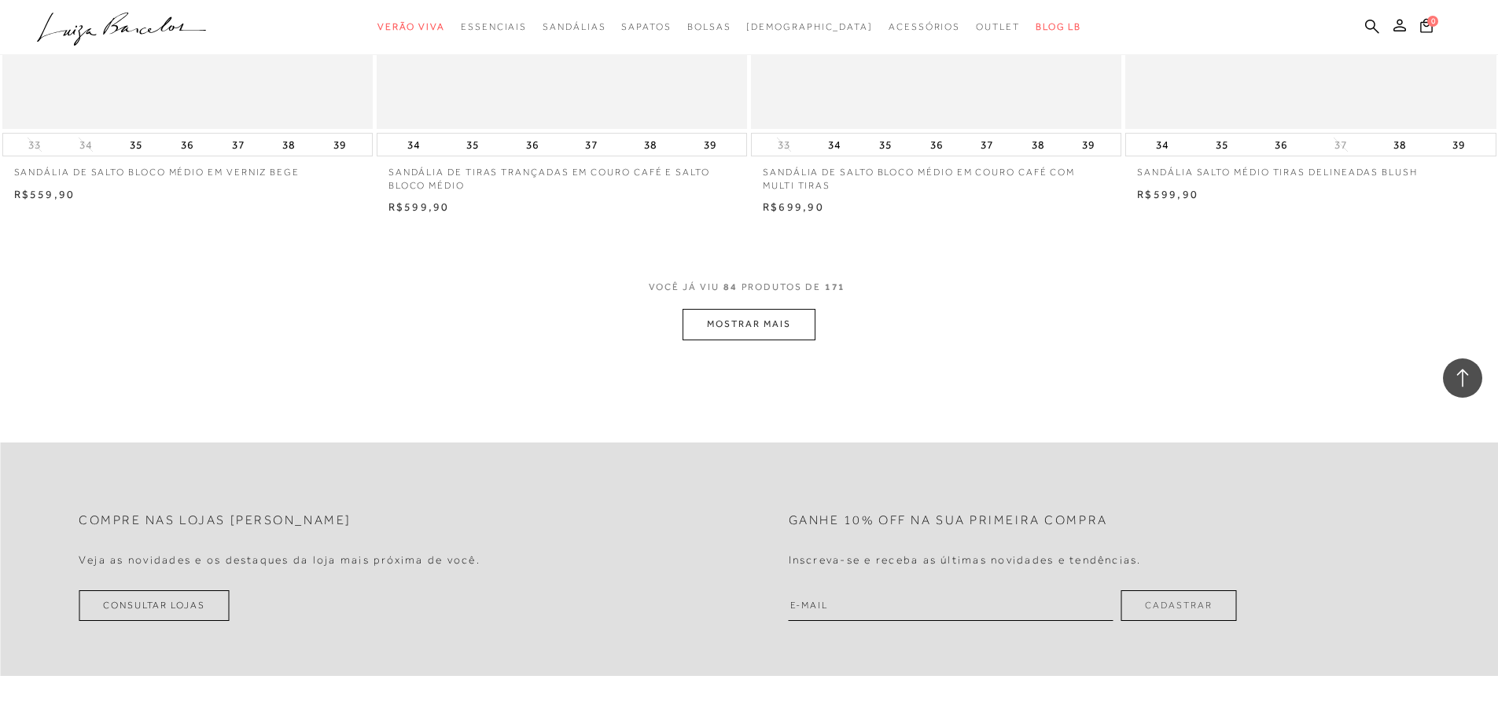
scroll to position [13762, 0]
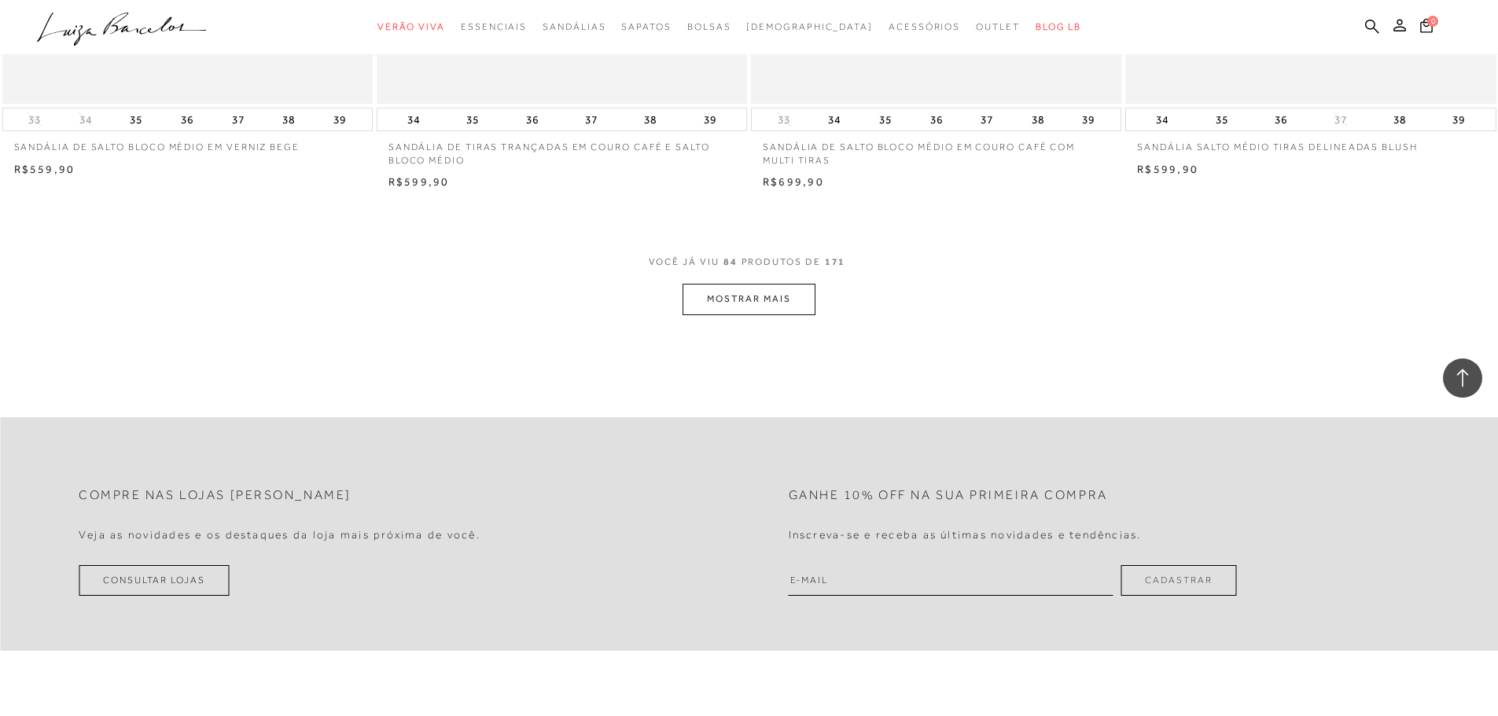
click at [757, 296] on button "MOSTRAR MAIS" at bounding box center [749, 299] width 132 height 31
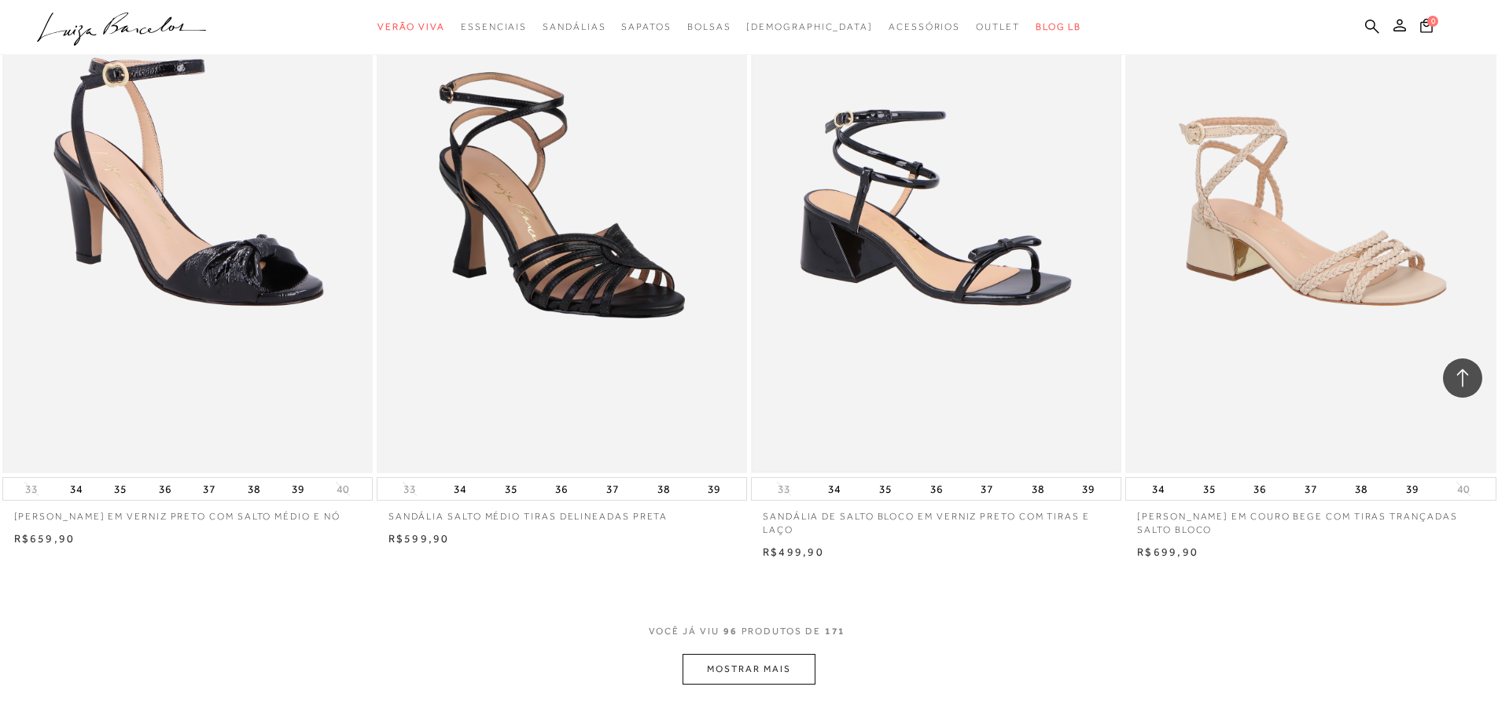
scroll to position [15492, 0]
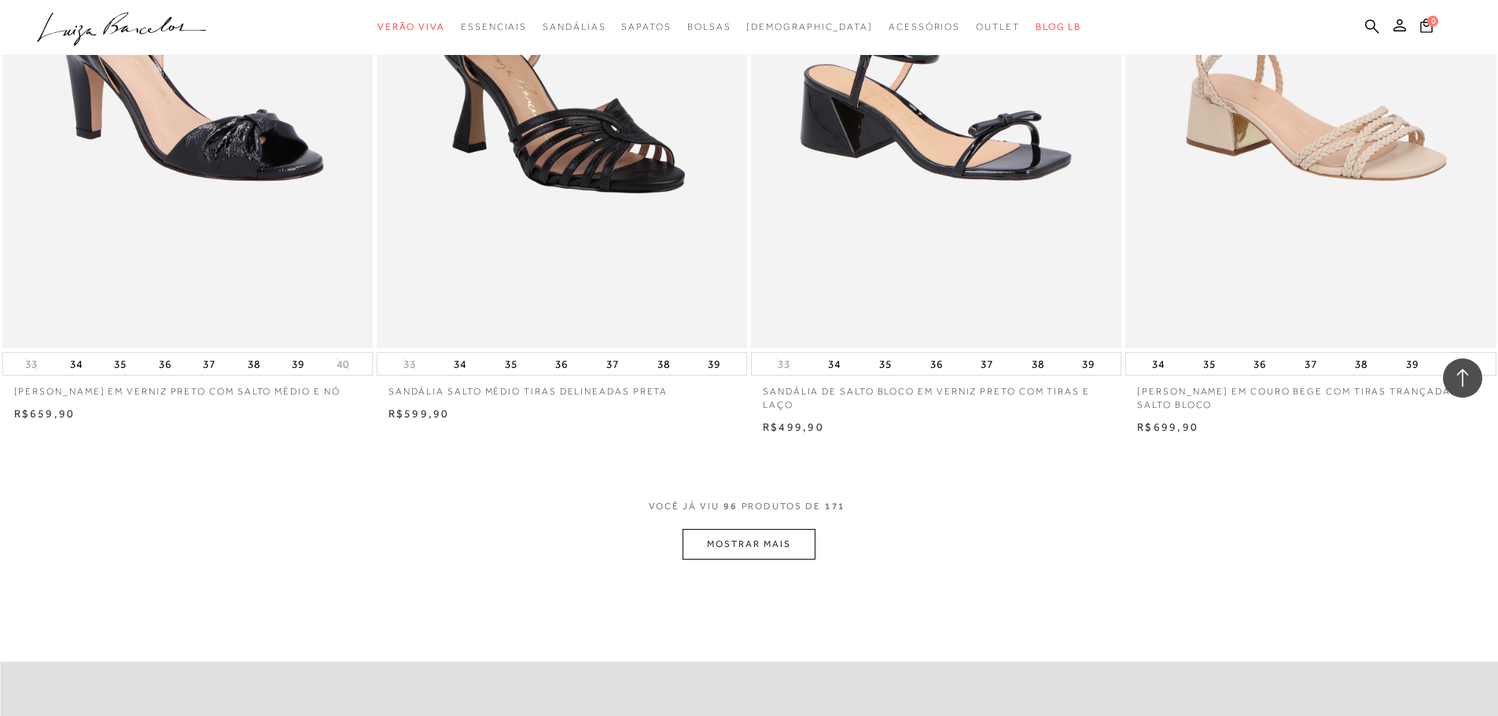
click at [733, 541] on button "MOSTRAR MAIS" at bounding box center [749, 544] width 132 height 31
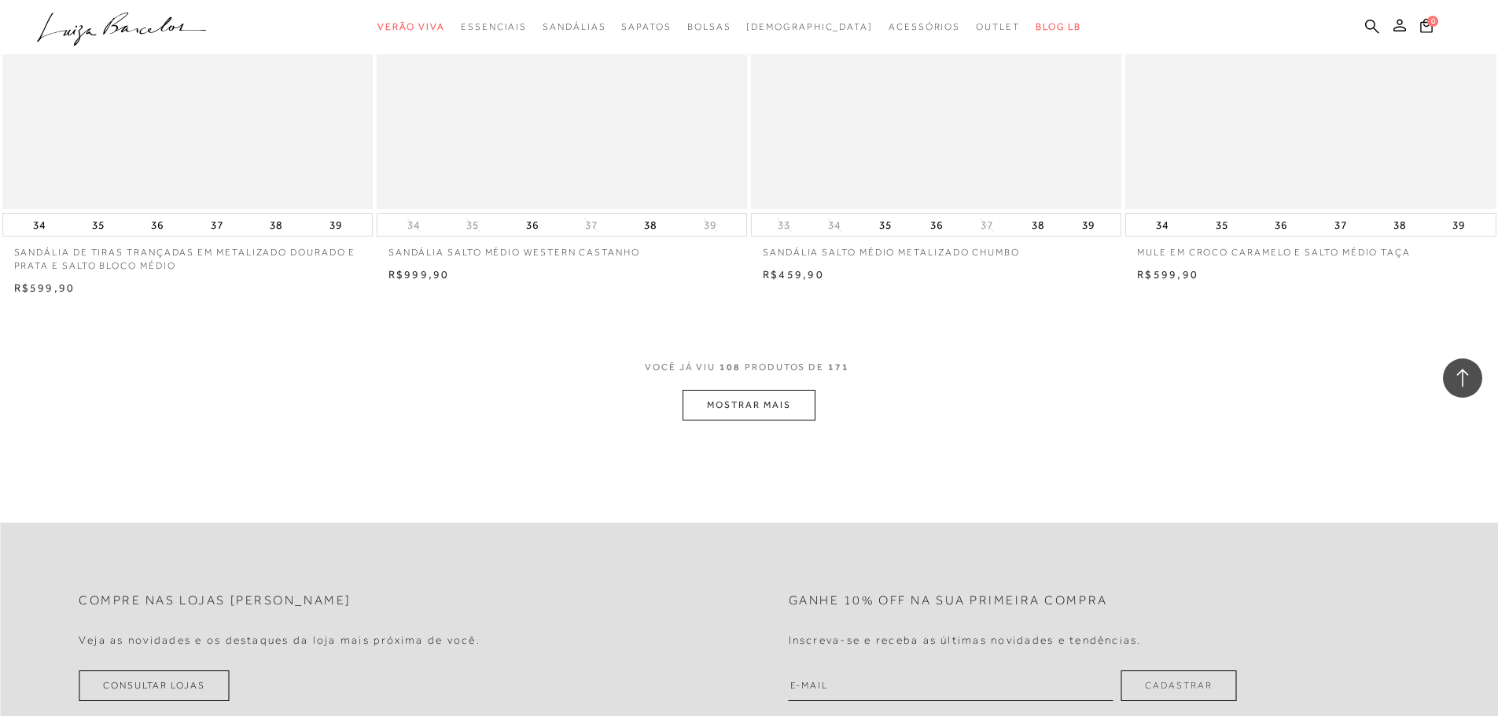
scroll to position [17615, 0]
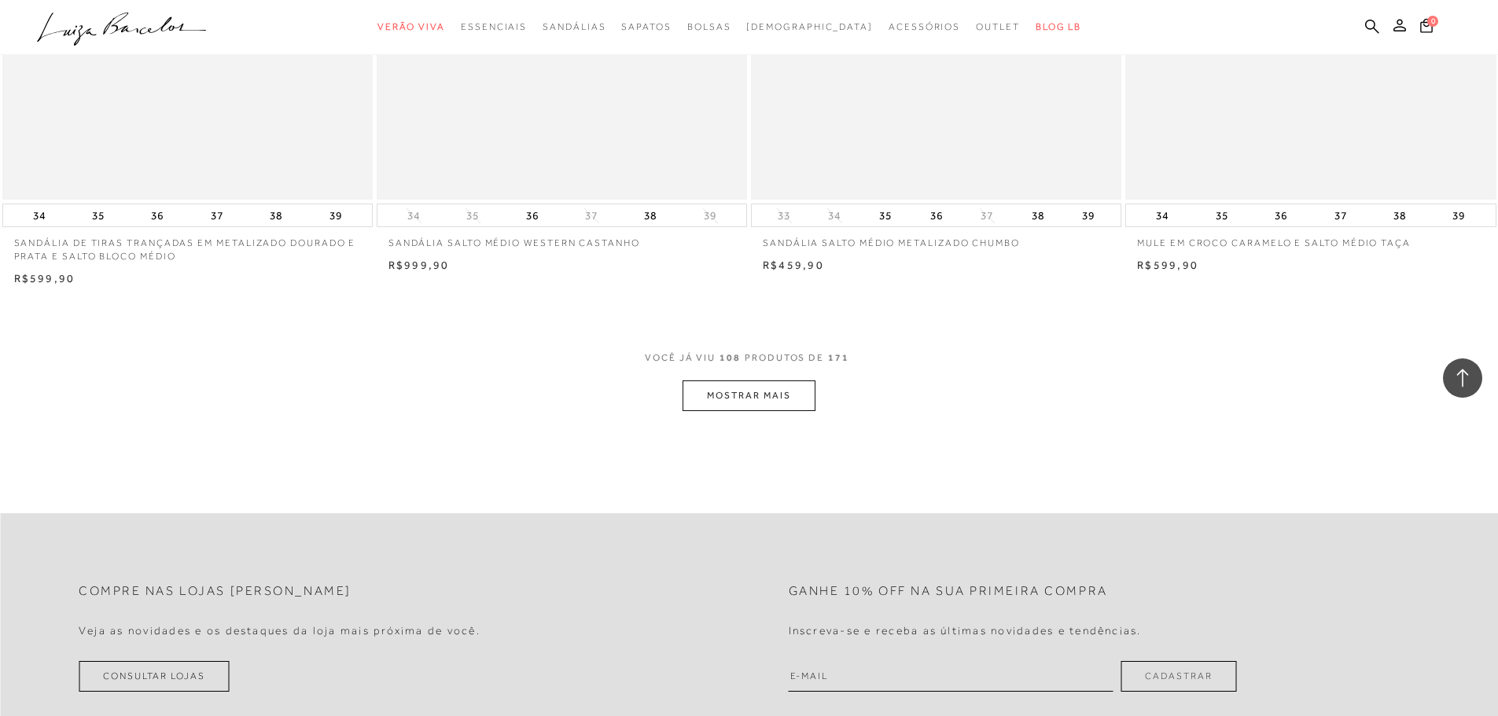
click at [731, 400] on button "MOSTRAR MAIS" at bounding box center [749, 396] width 132 height 31
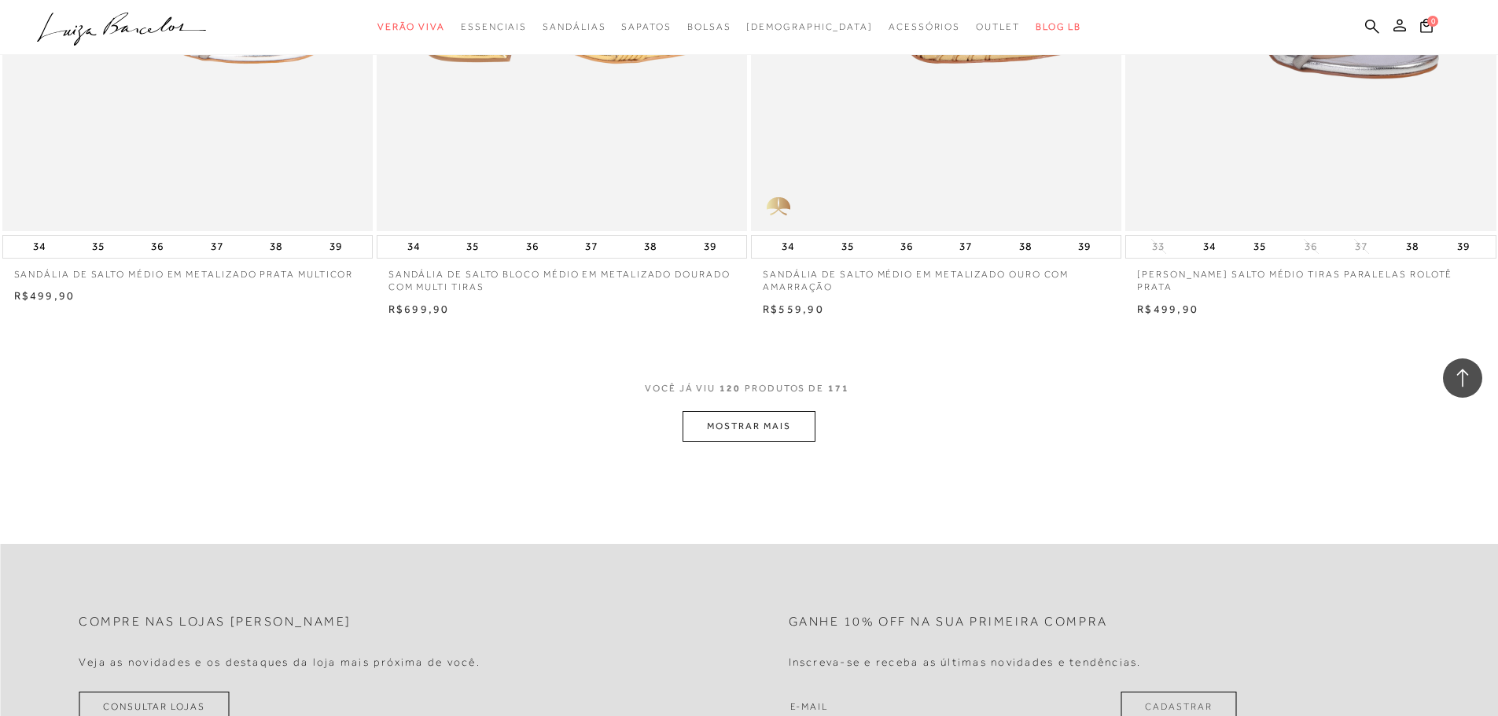
scroll to position [19738, 0]
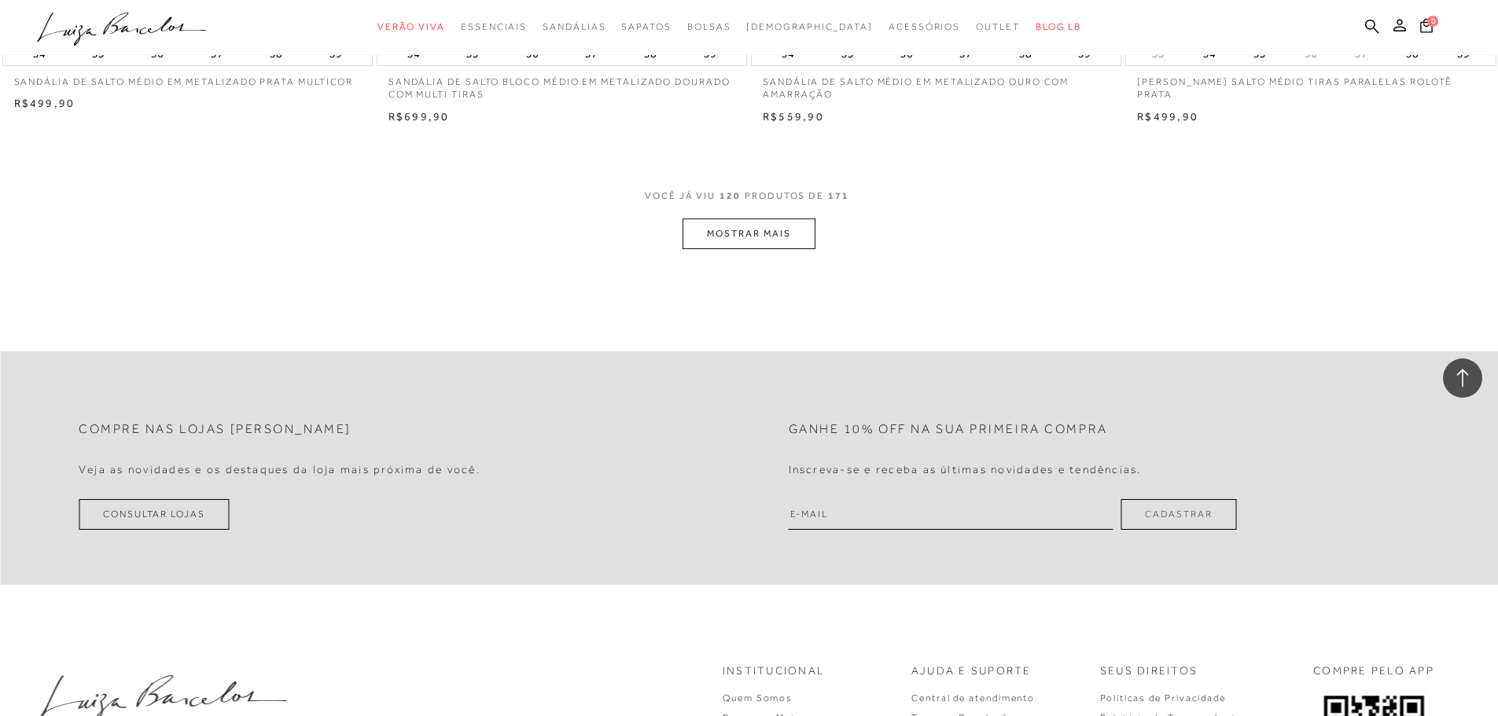
click at [753, 230] on button "MOSTRAR MAIS" at bounding box center [749, 234] width 132 height 31
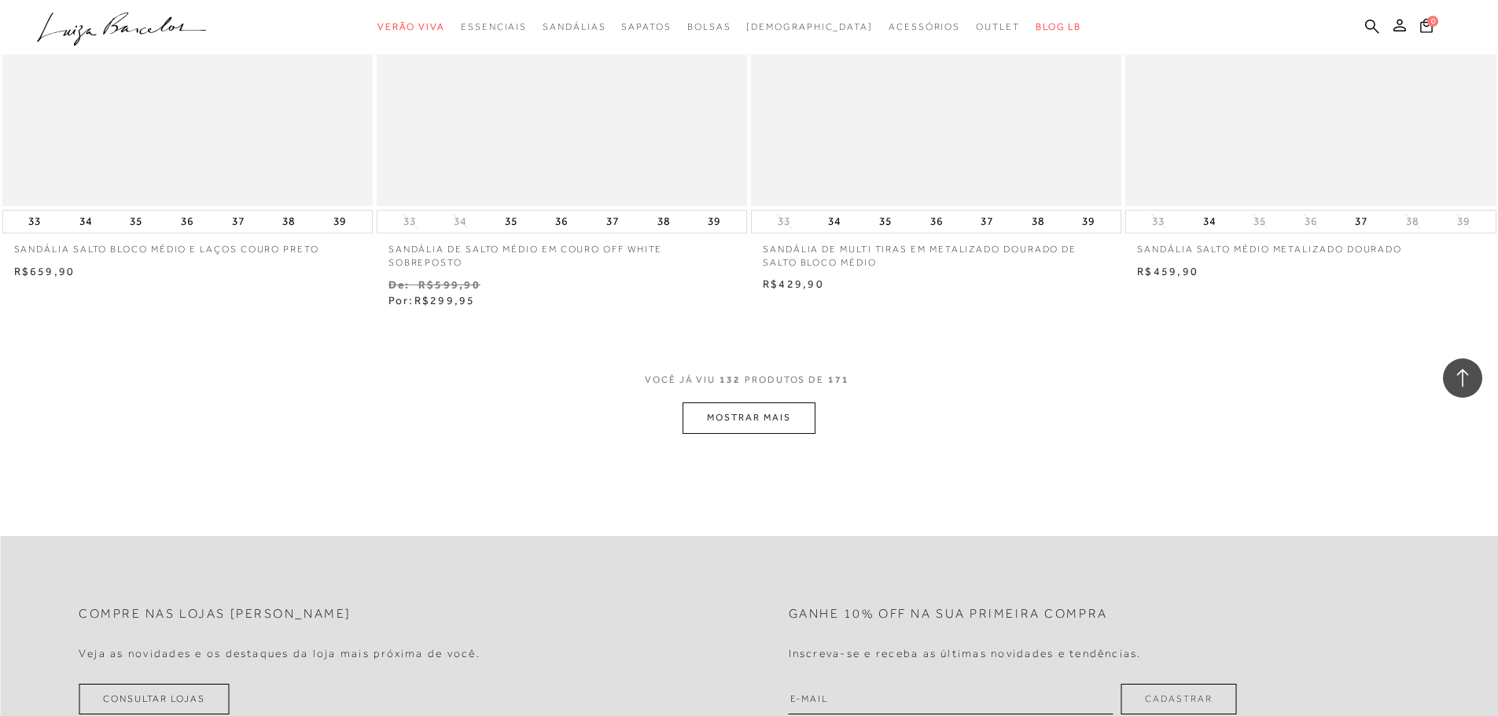
scroll to position [21547, 0]
click at [777, 409] on button "MOSTRAR MAIS" at bounding box center [749, 416] width 132 height 31
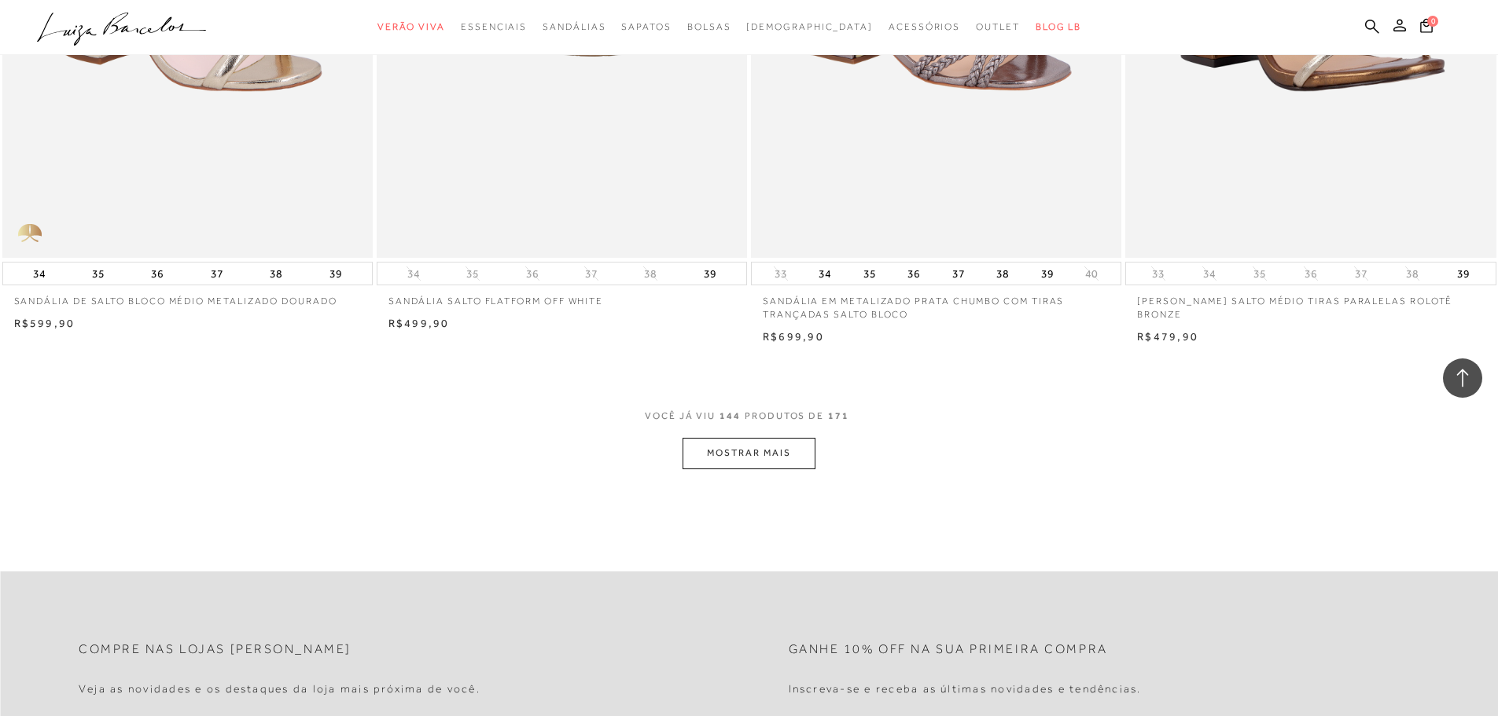
scroll to position [23592, 0]
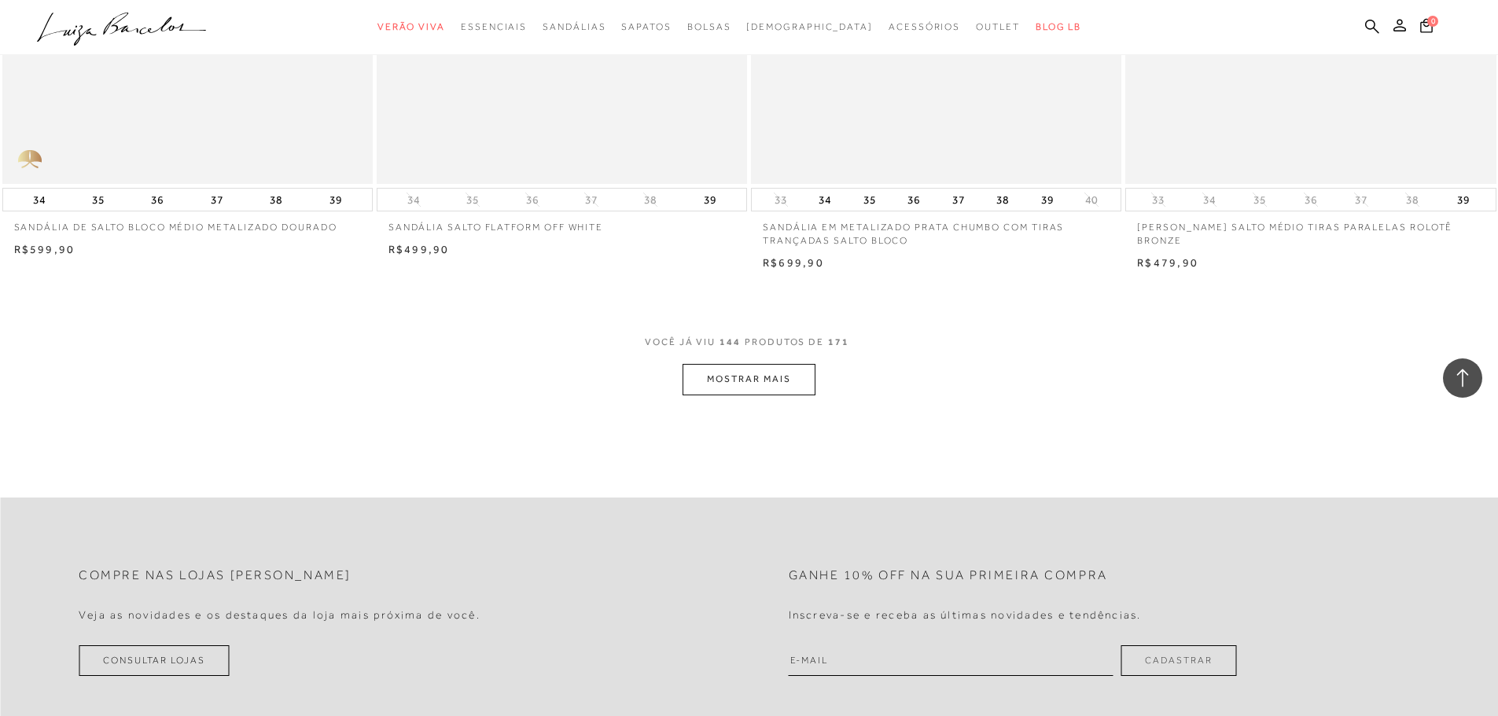
click at [750, 367] on button "MOSTRAR MAIS" at bounding box center [749, 379] width 132 height 31
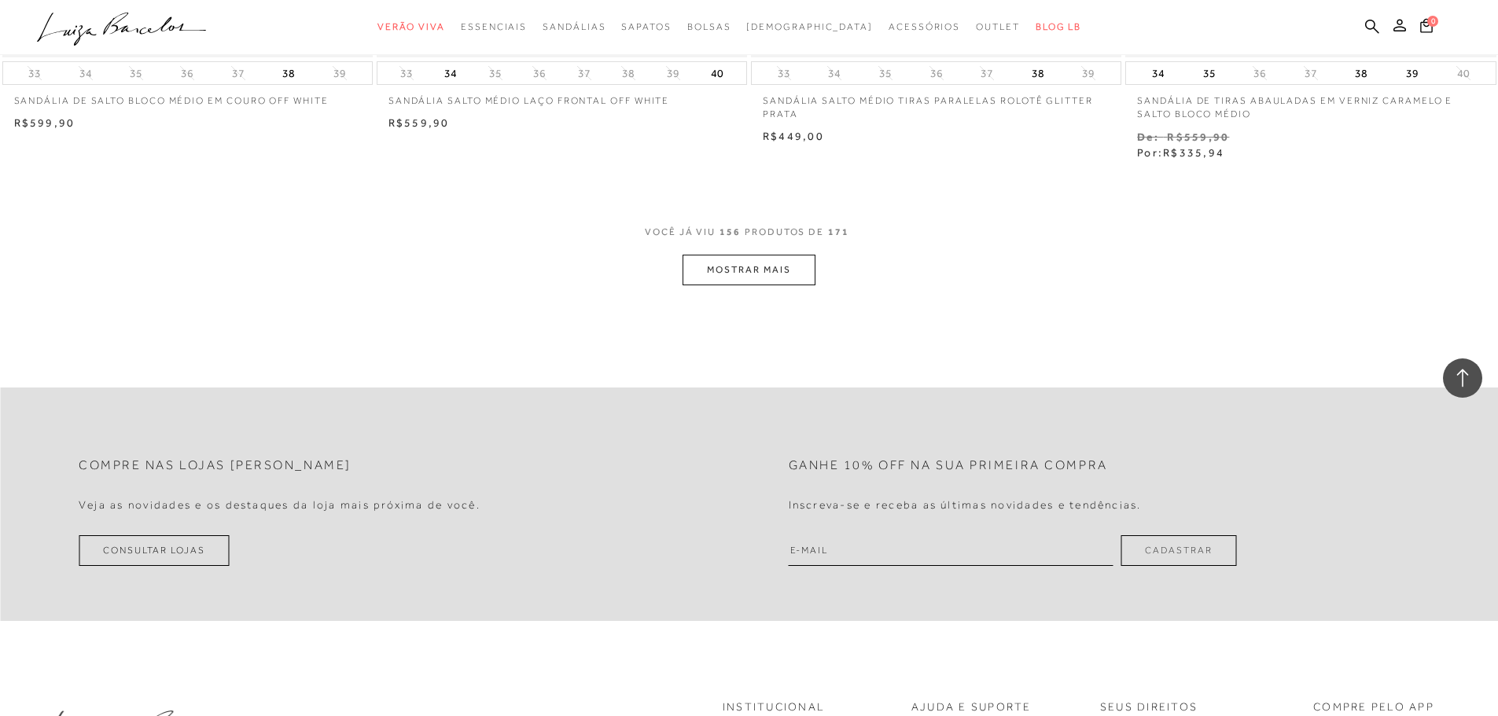
scroll to position [25715, 0]
click at [739, 264] on button "MOSTRAR MAIS" at bounding box center [749, 264] width 132 height 31
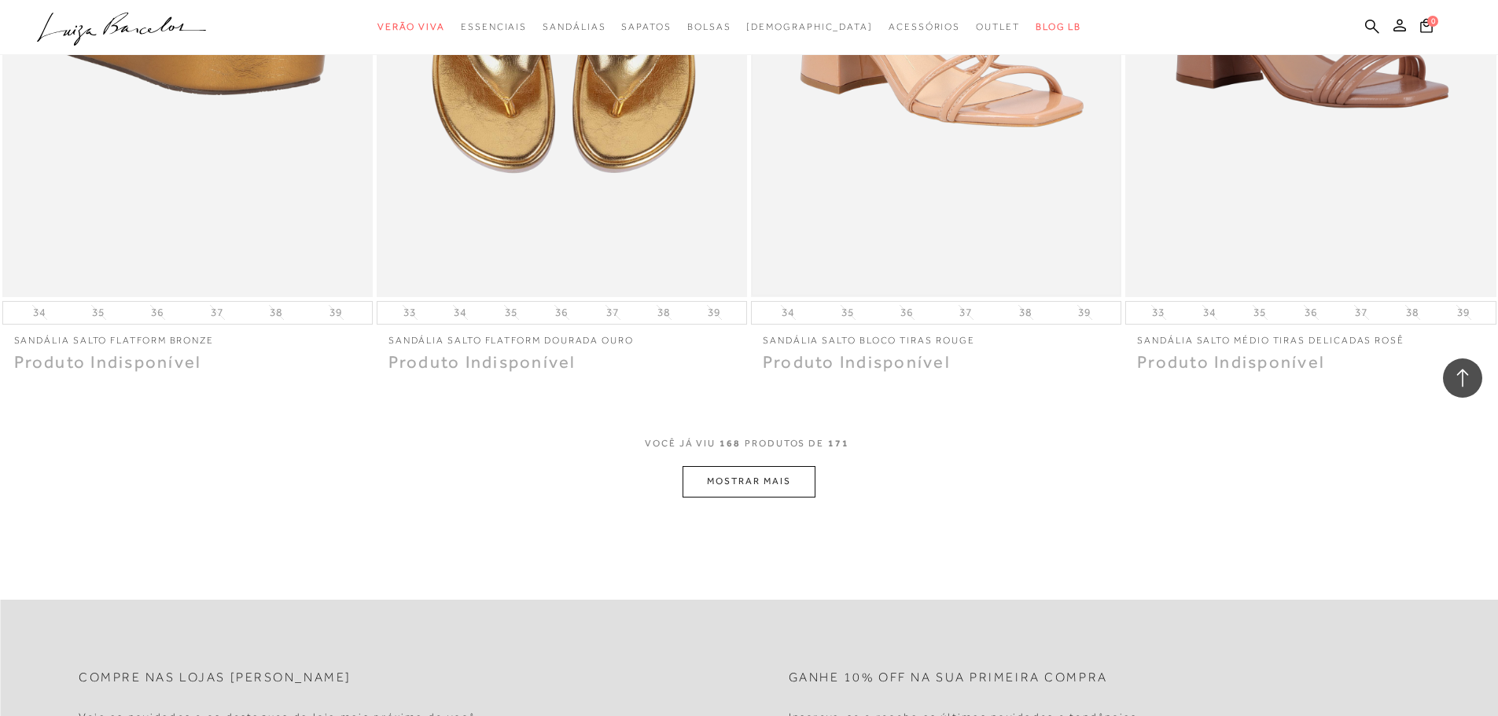
scroll to position [27445, 0]
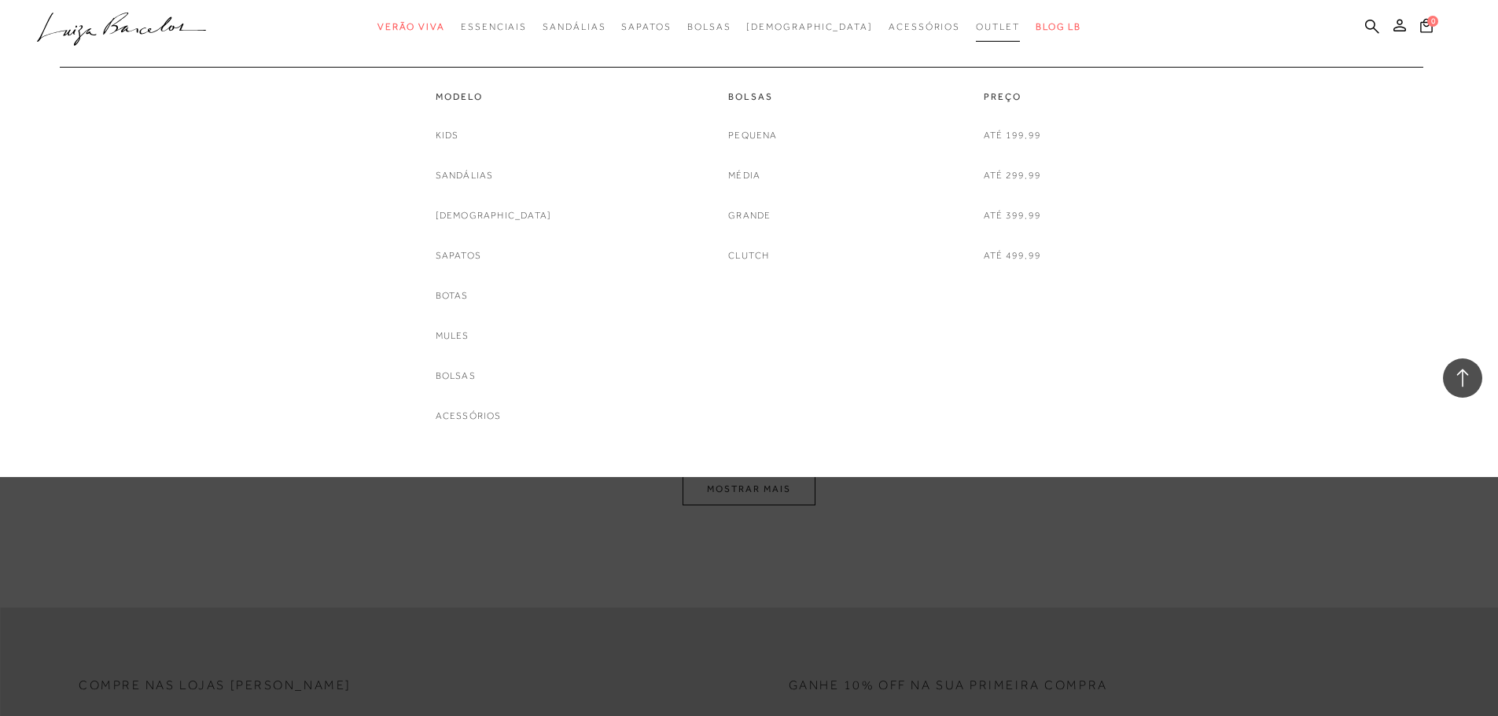
click at [976, 26] on span "Outlet" at bounding box center [998, 26] width 44 height 11
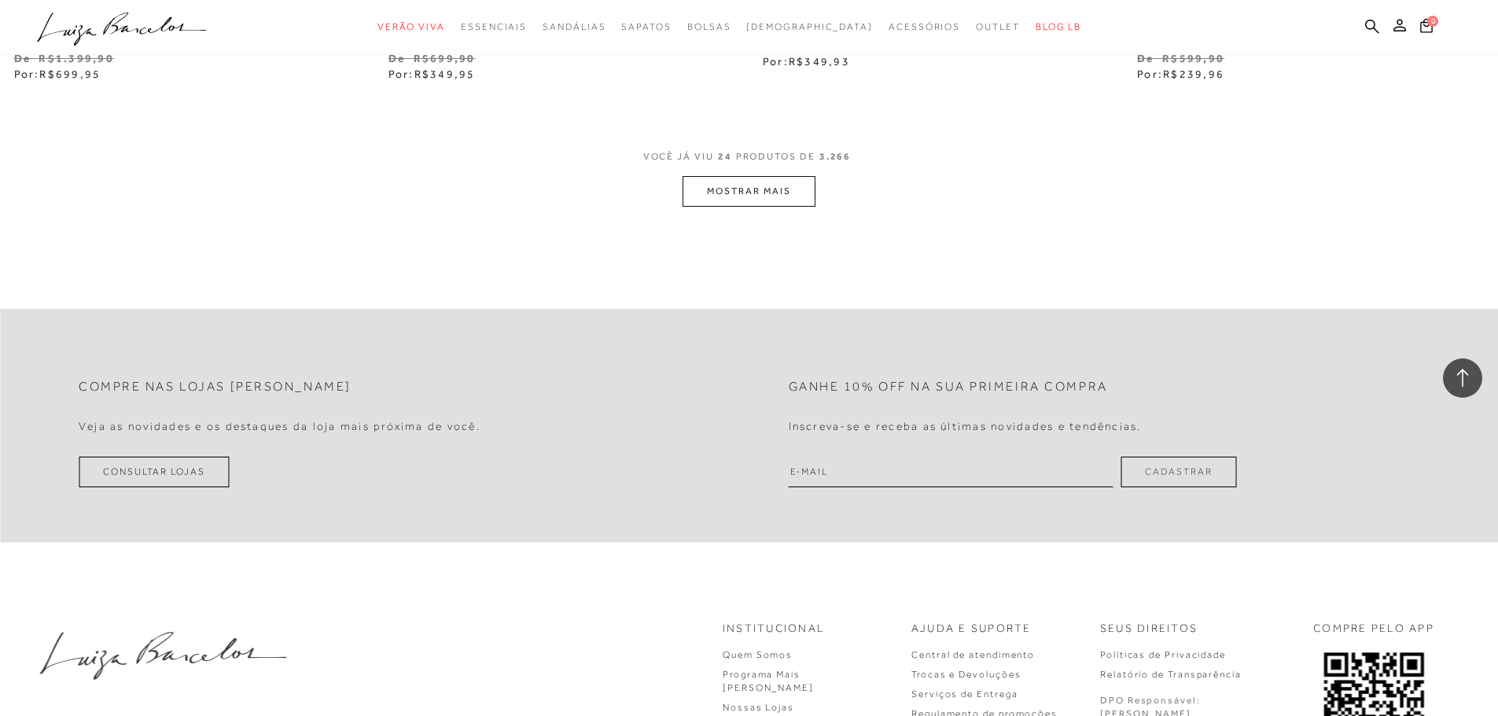
scroll to position [4089, 0]
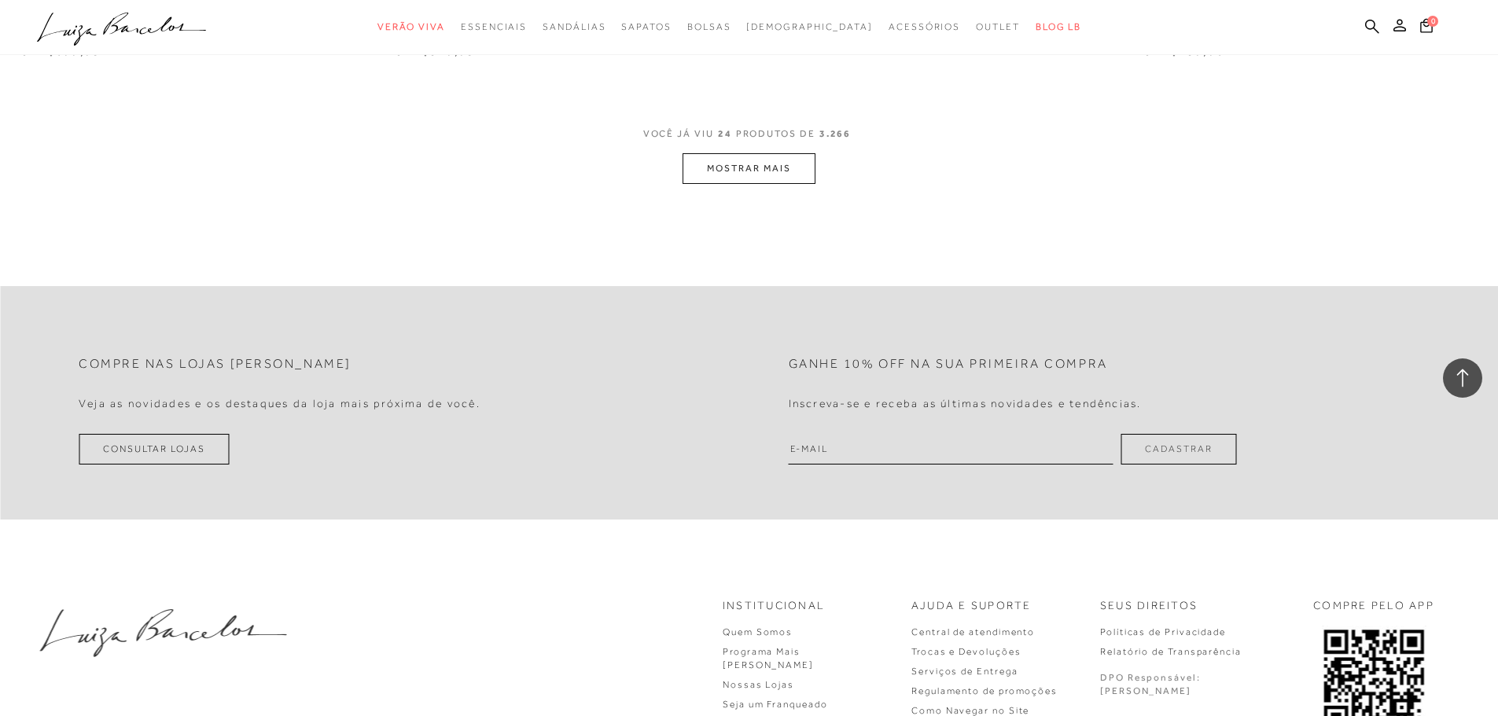
click at [778, 162] on button "MOSTRAR MAIS" at bounding box center [749, 168] width 132 height 31
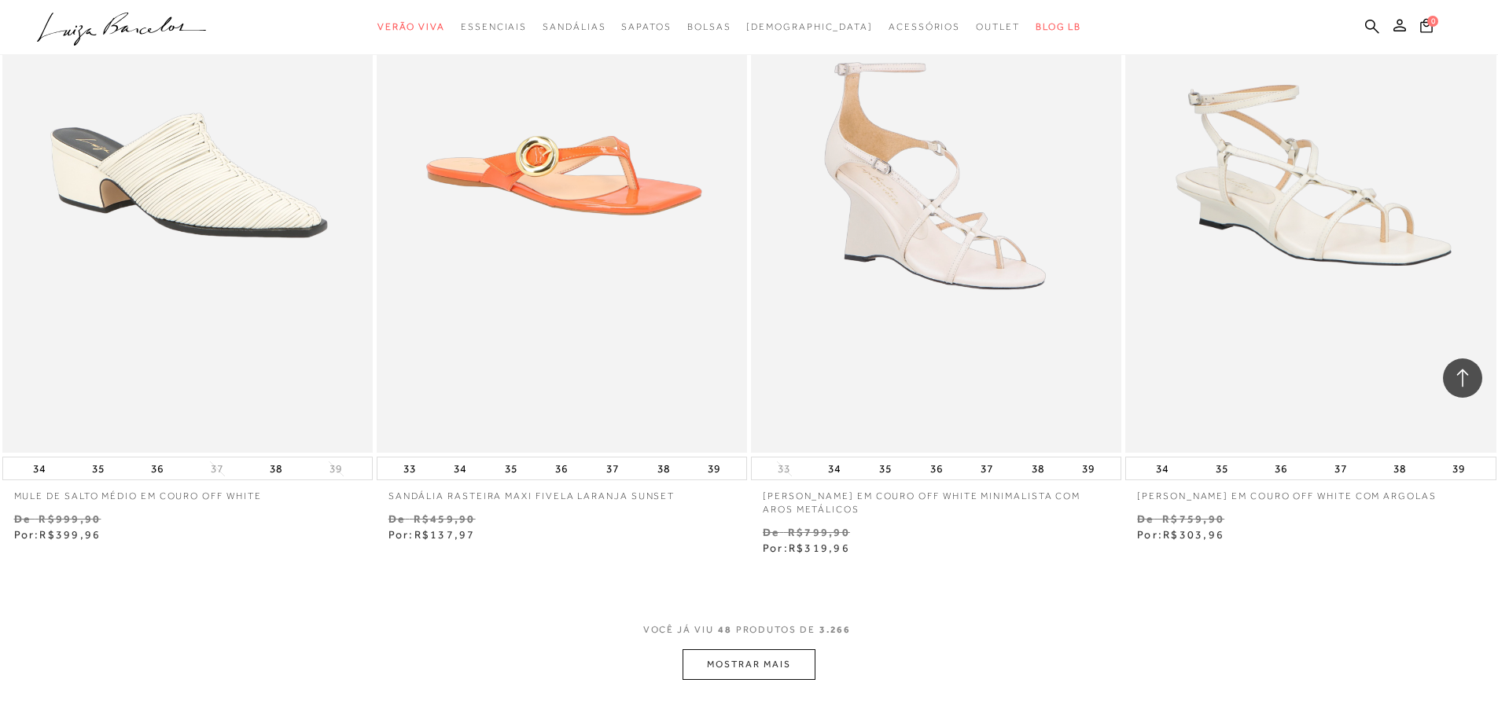
scroll to position [7864, 0]
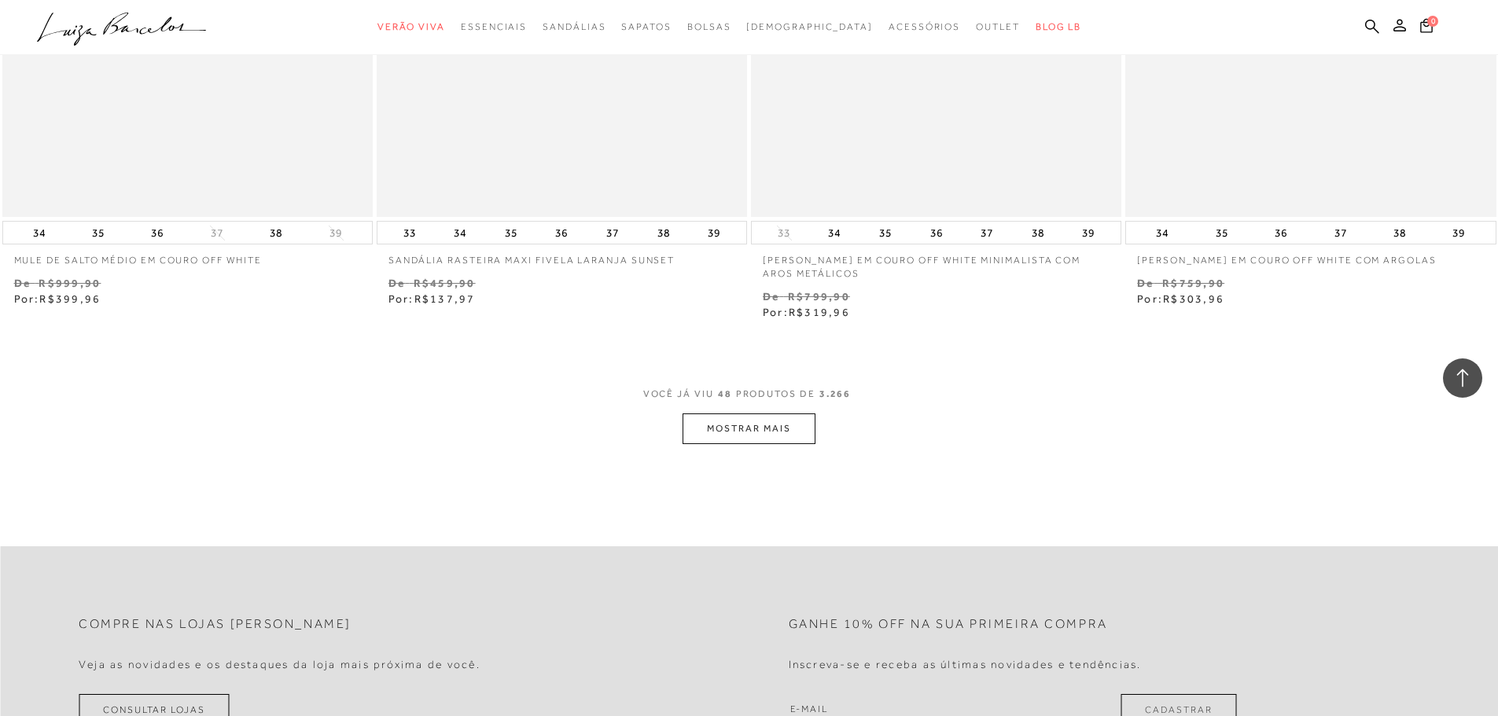
click at [786, 435] on button "MOSTRAR MAIS" at bounding box center [749, 429] width 132 height 31
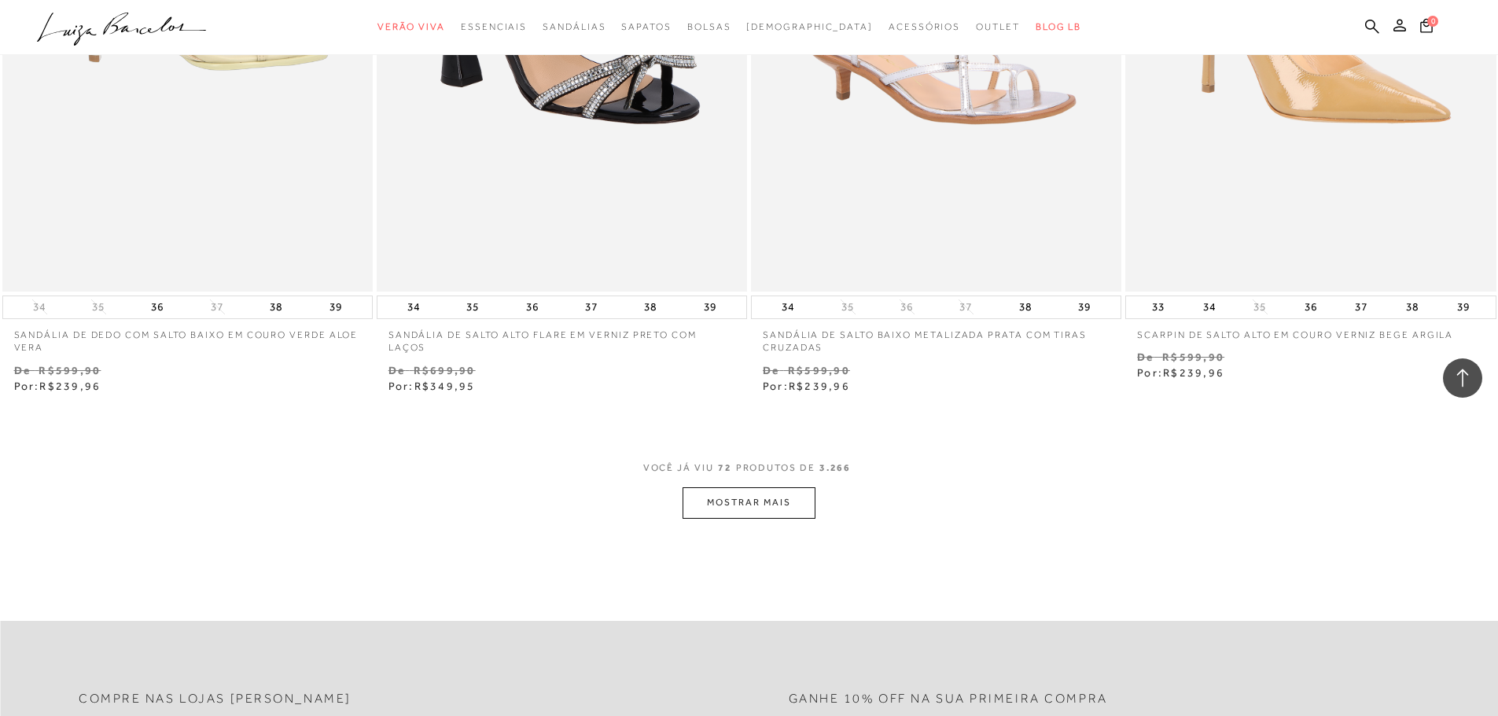
scroll to position [11874, 0]
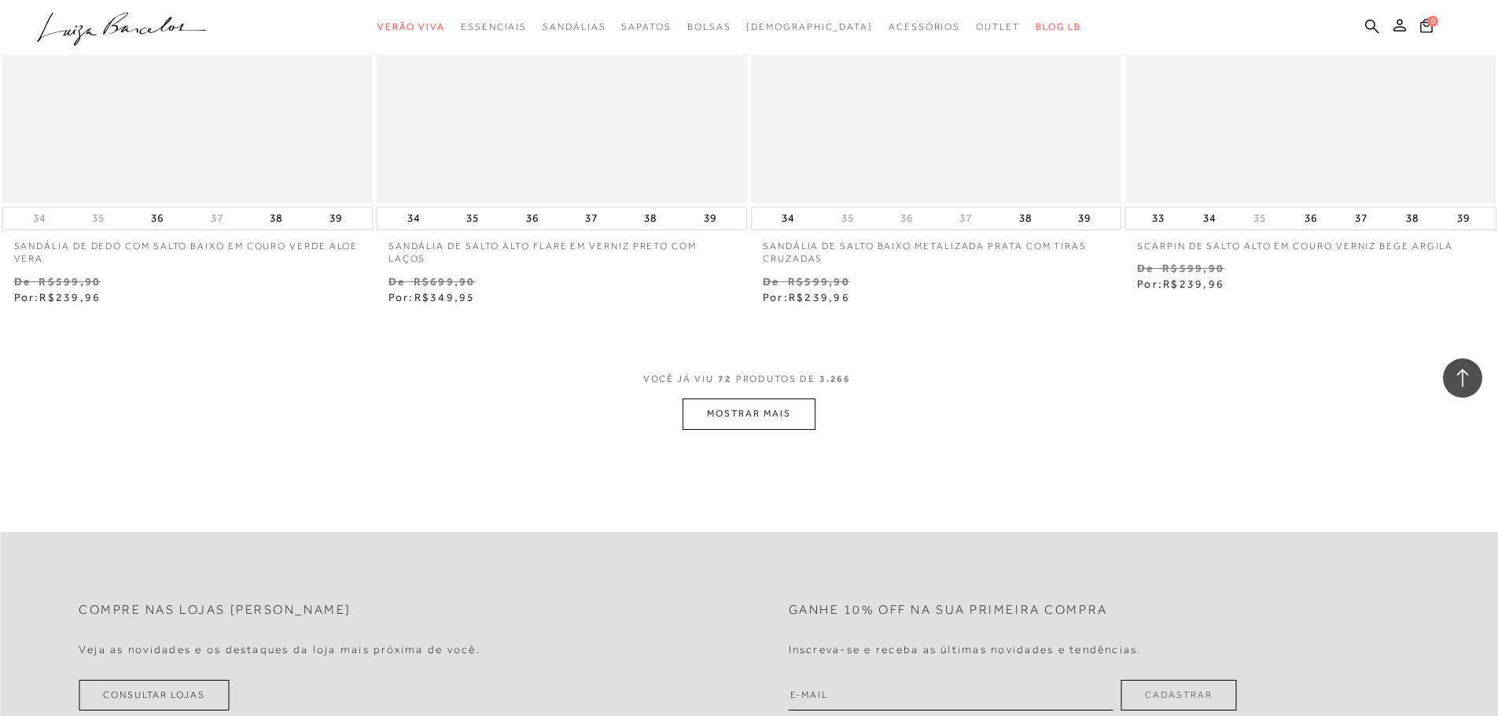
click at [774, 418] on button "MOSTRAR MAIS" at bounding box center [749, 414] width 132 height 31
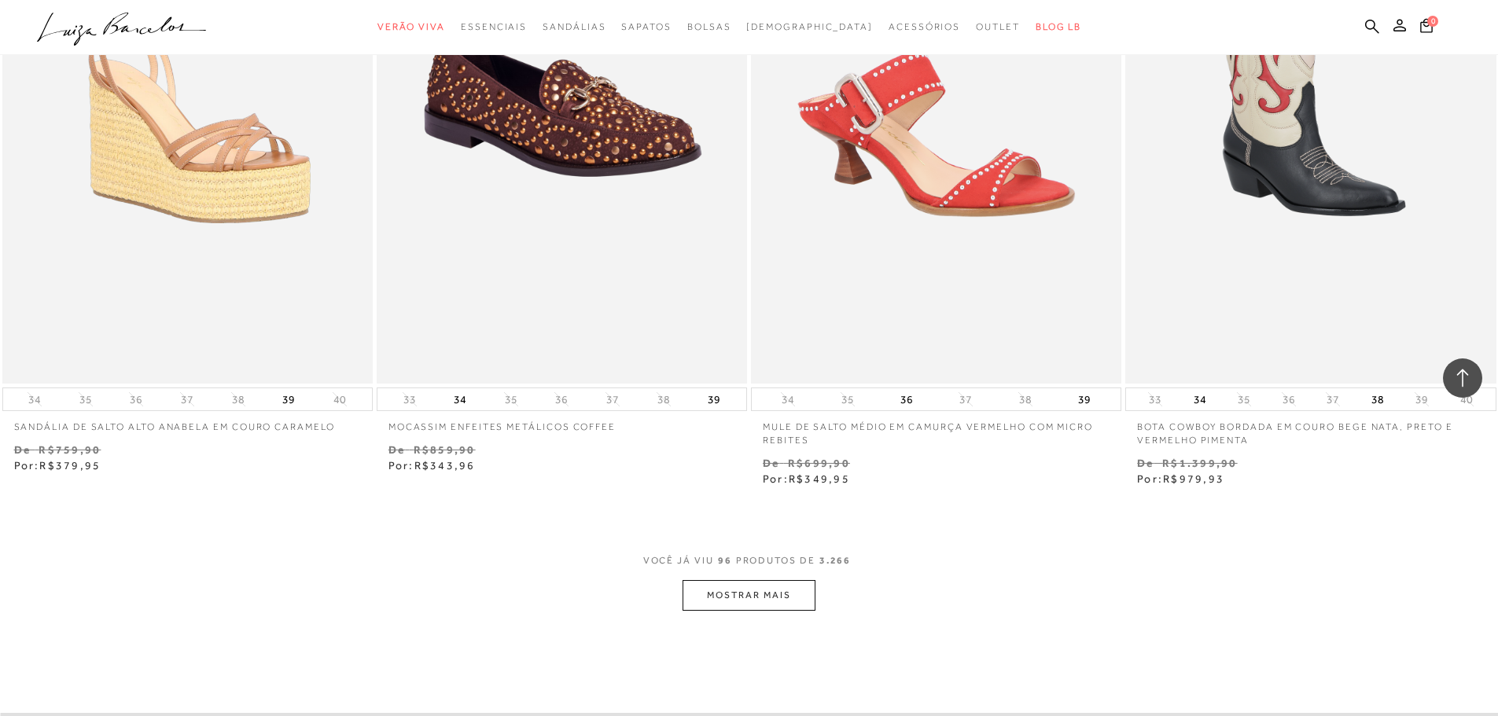
scroll to position [15964, 0]
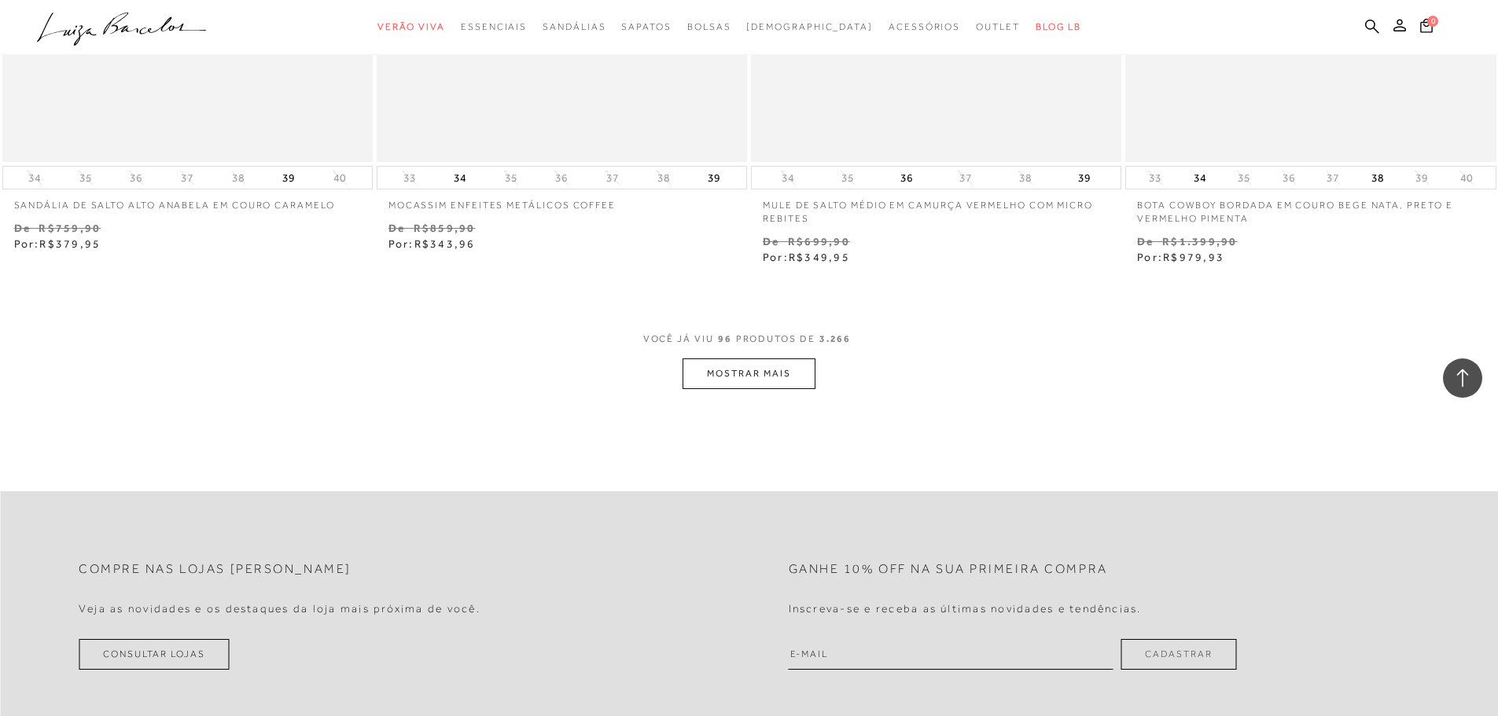
click at [742, 375] on button "MOSTRAR MAIS" at bounding box center [749, 374] width 132 height 31
